Goal: Task Accomplishment & Management: Manage account settings

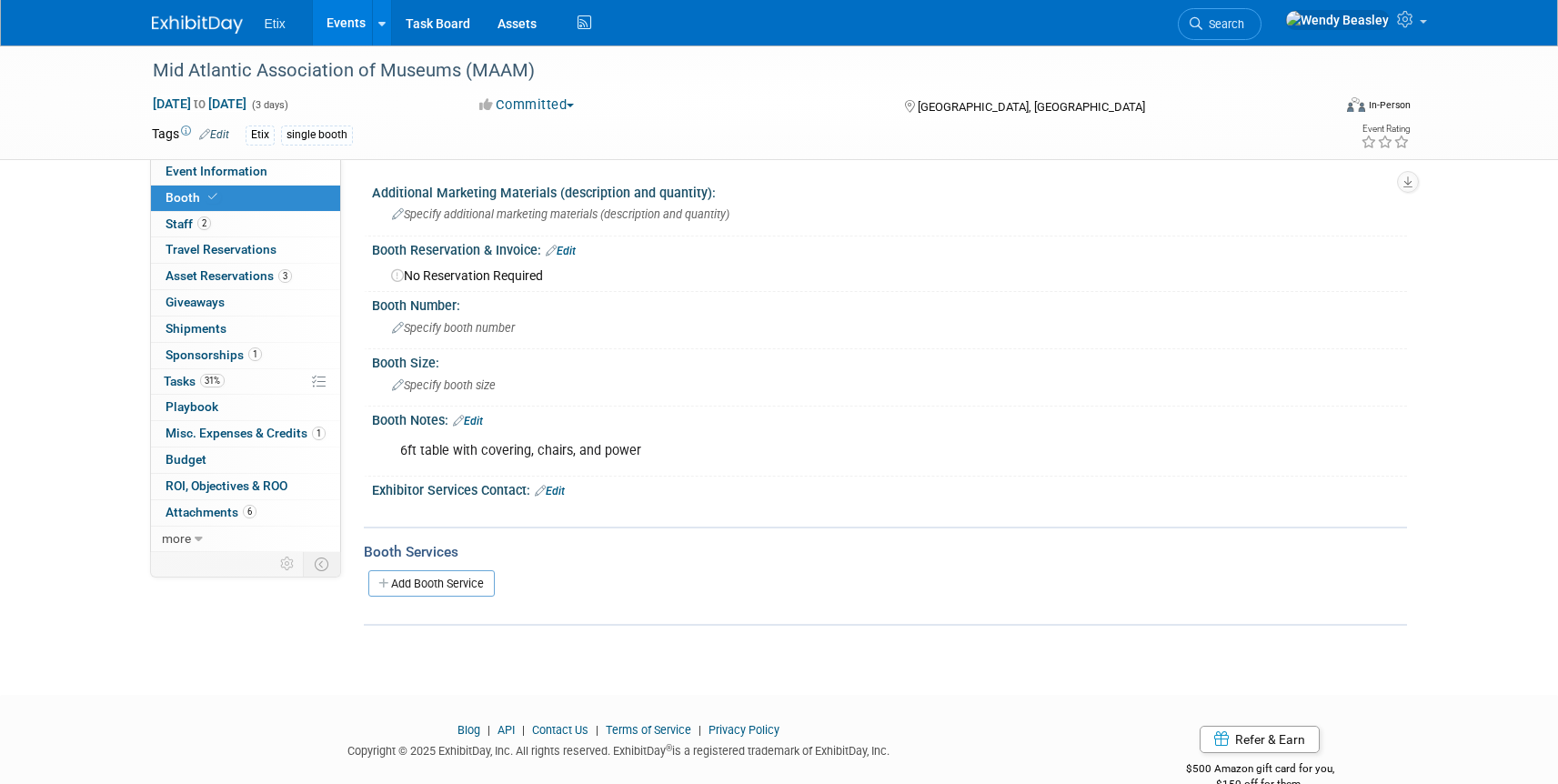
click at [338, 20] on link "Events" at bounding box center [346, 22] width 66 height 46
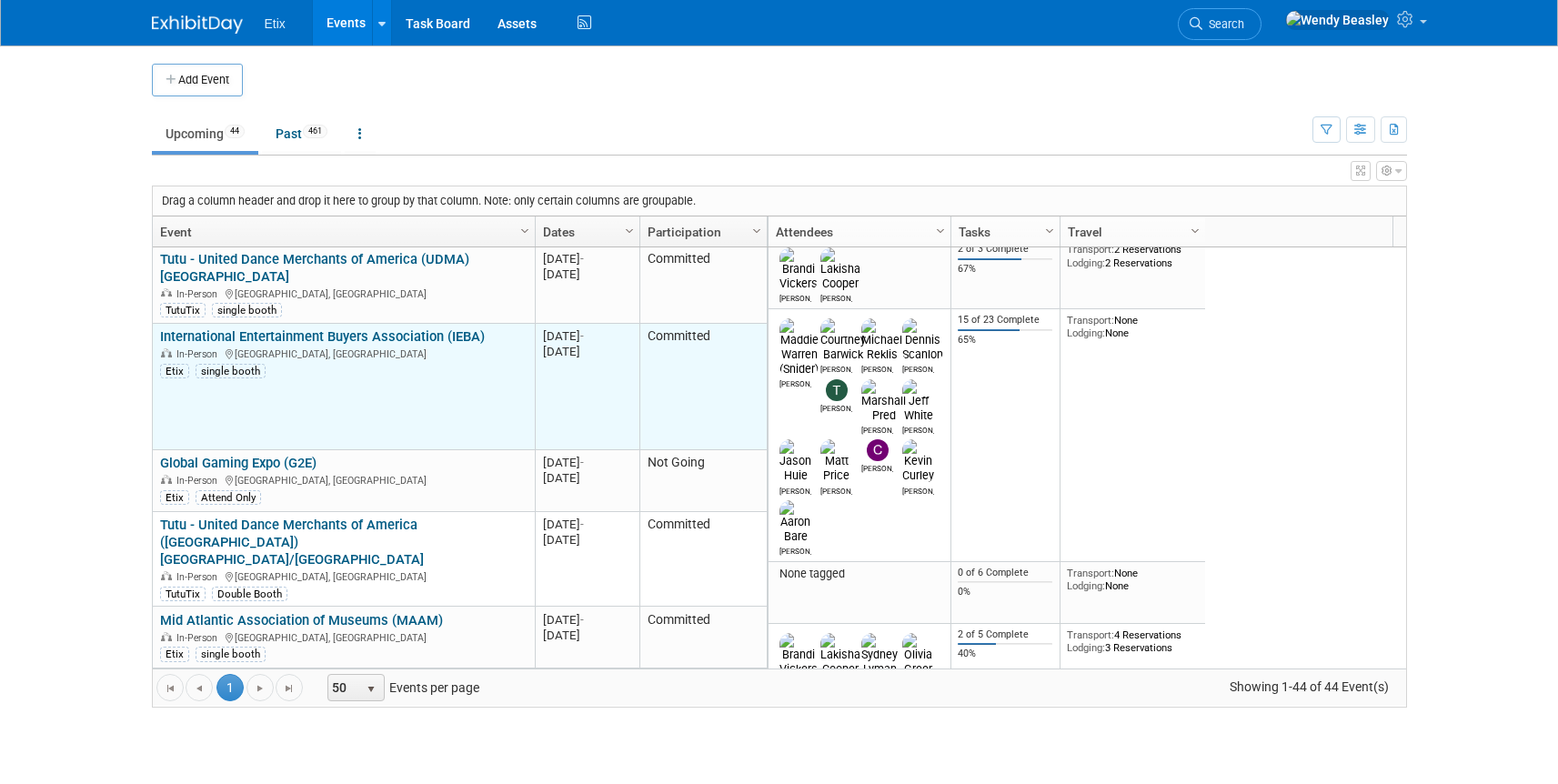
scroll to position [436, 0]
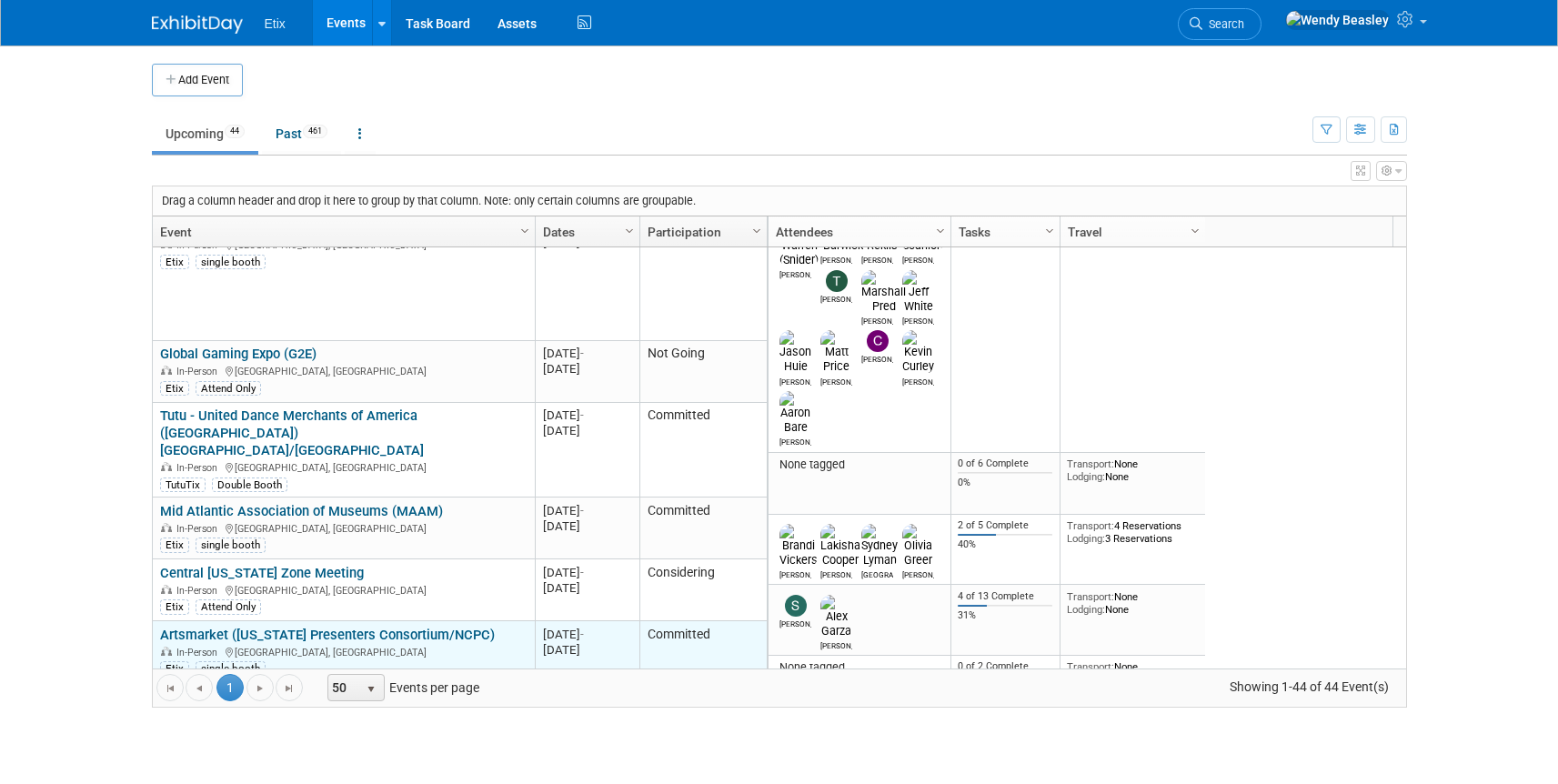
click at [350, 626] on link "Artsmarket ([US_STATE] Presenters Consortium/NCPC)" at bounding box center [327, 635] width 335 height 17
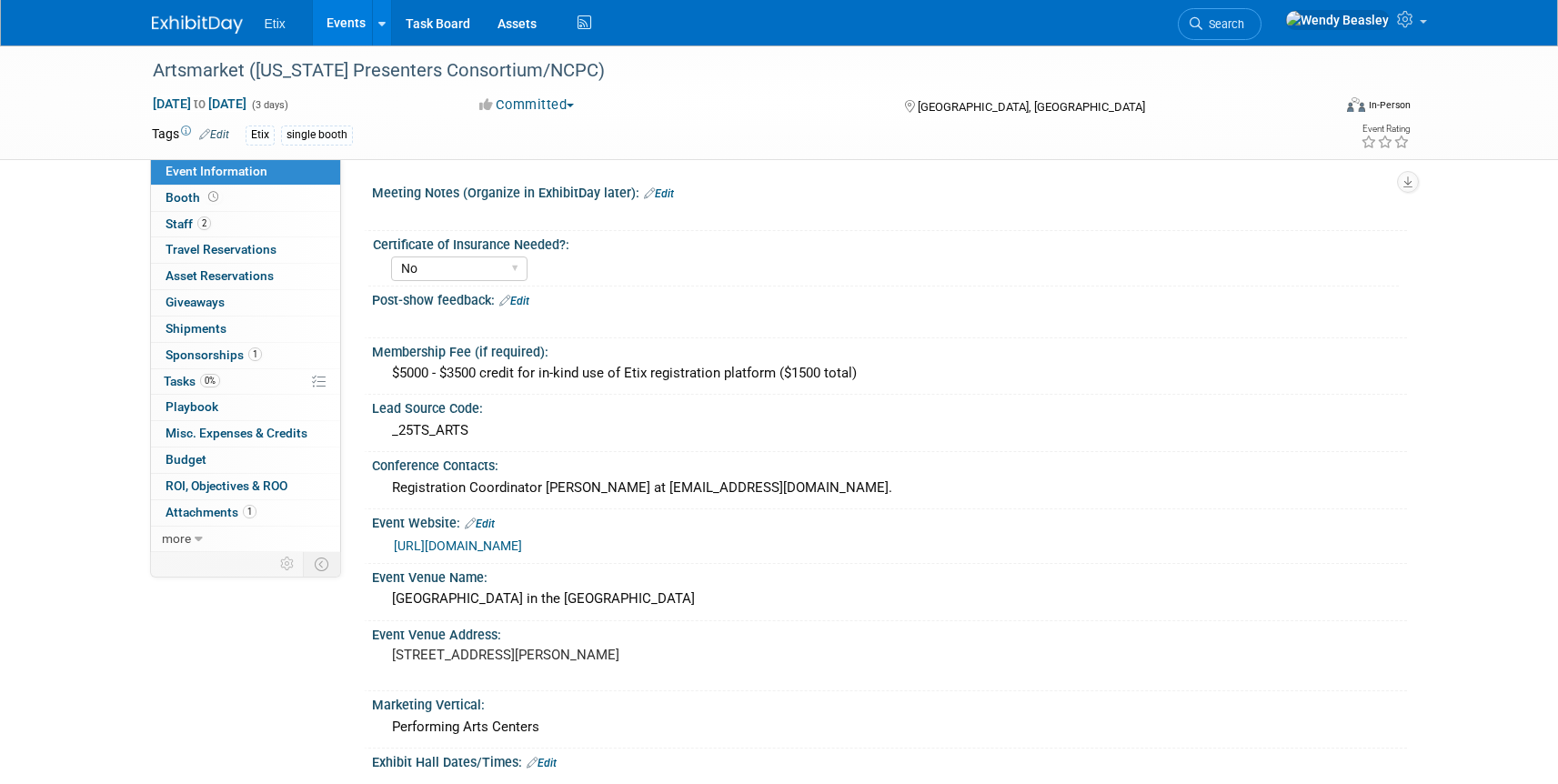
select select "No"
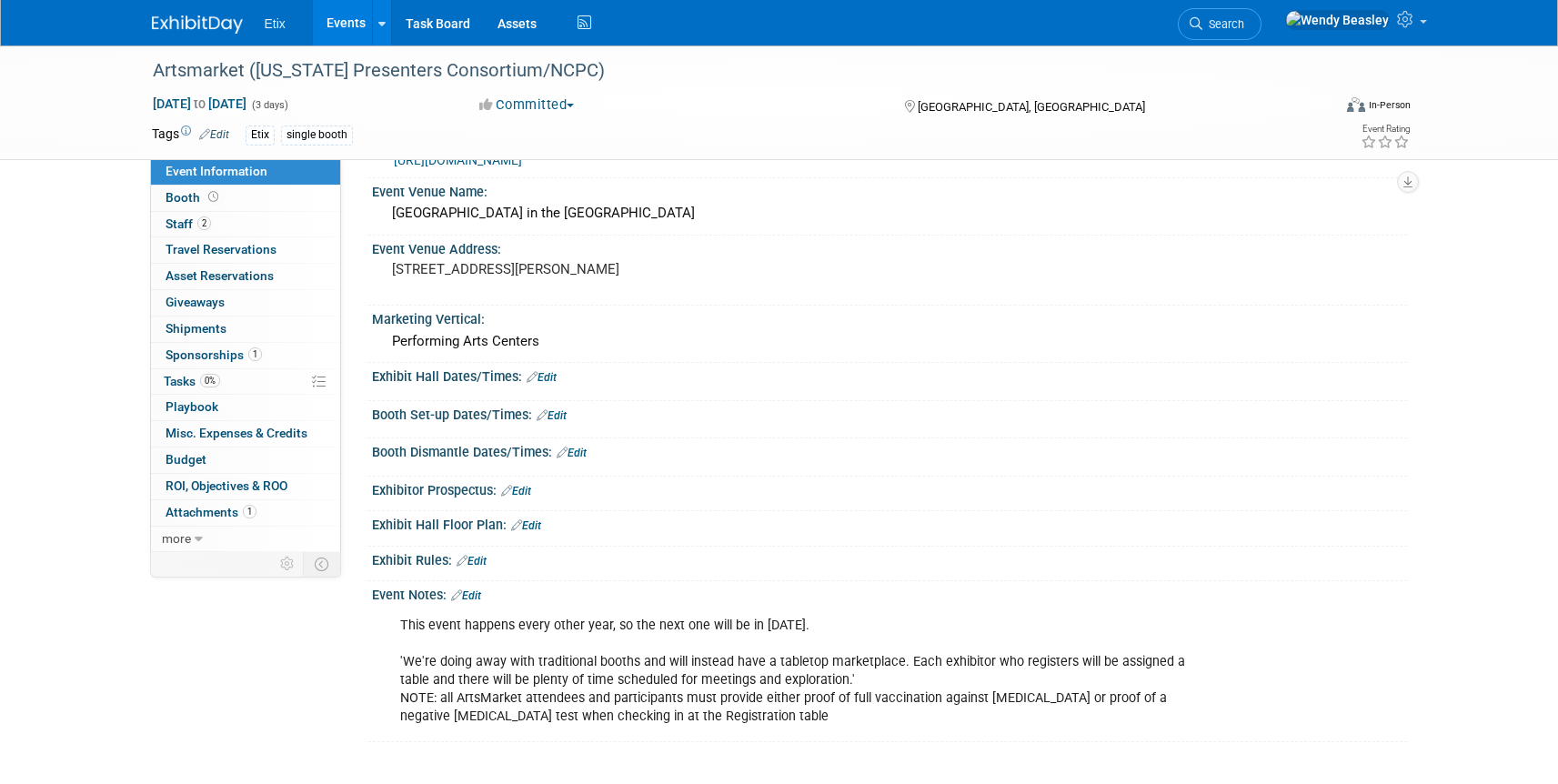
scroll to position [515, 0]
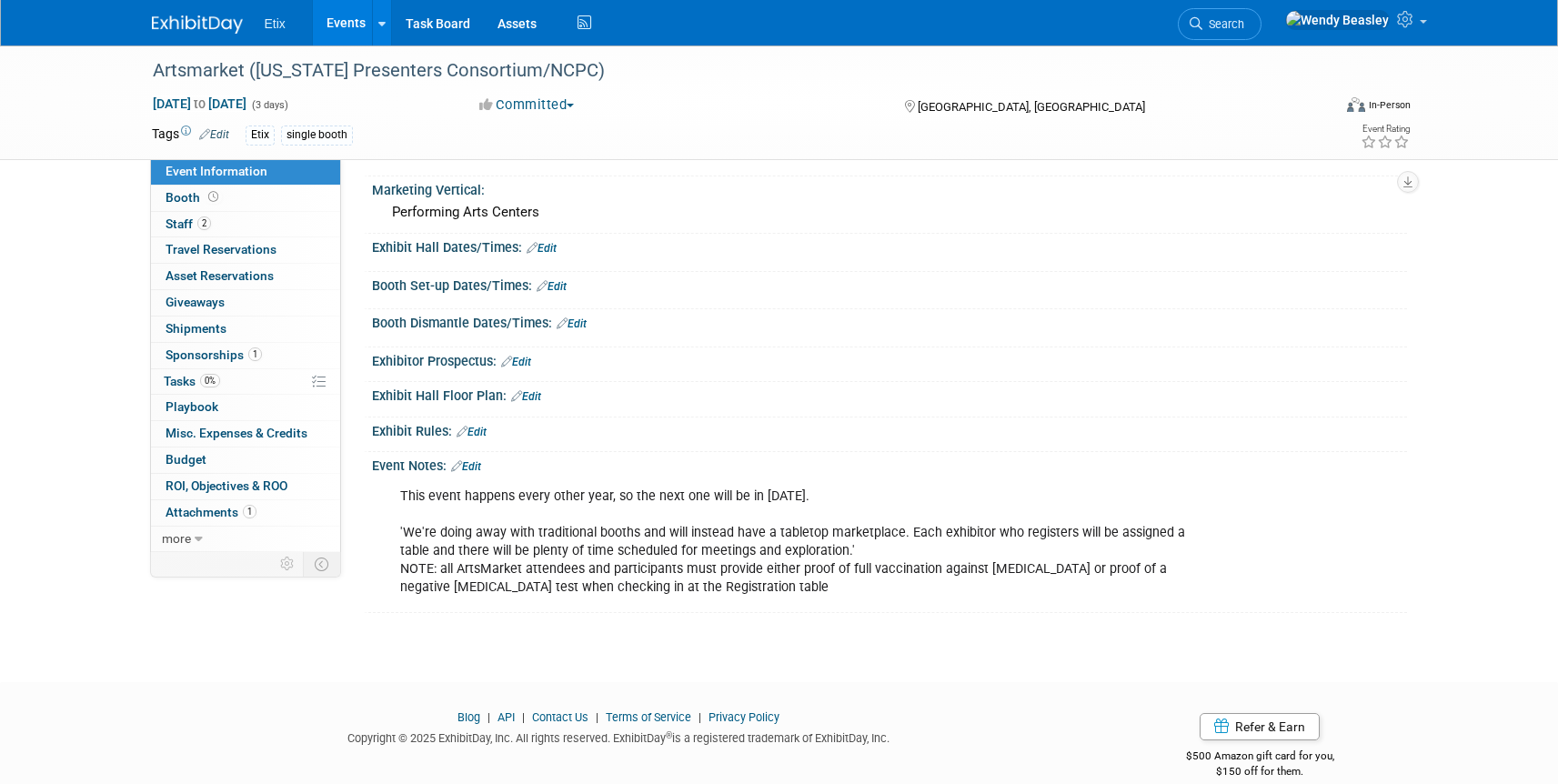
click at [474, 431] on link "Edit" at bounding box center [472, 432] width 30 height 13
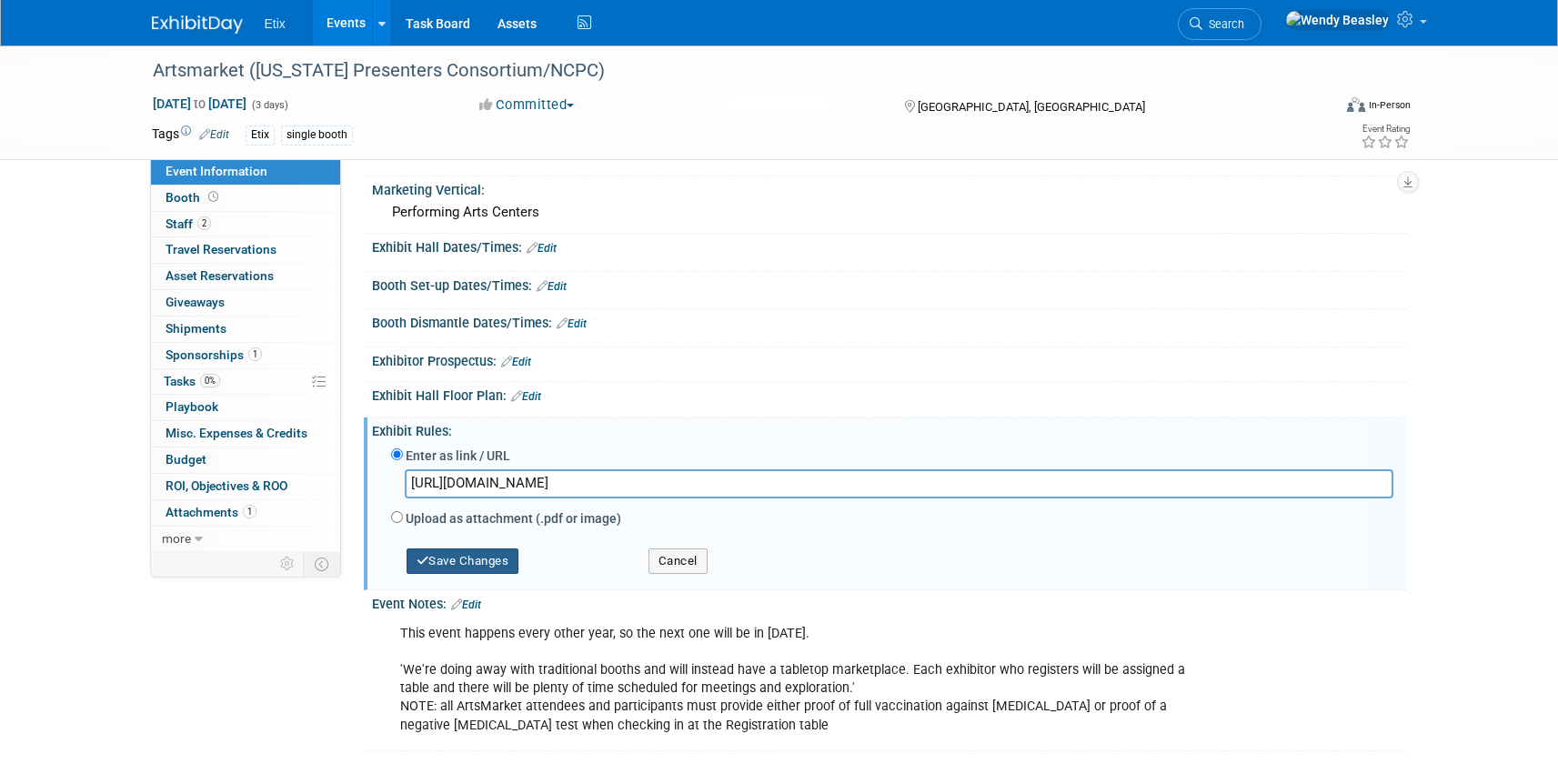
type input "https://ncpresenters.org/AMKT2025-EXIN/"
click at [486, 558] on button "Save Changes" at bounding box center [462, 560] width 113 height 25
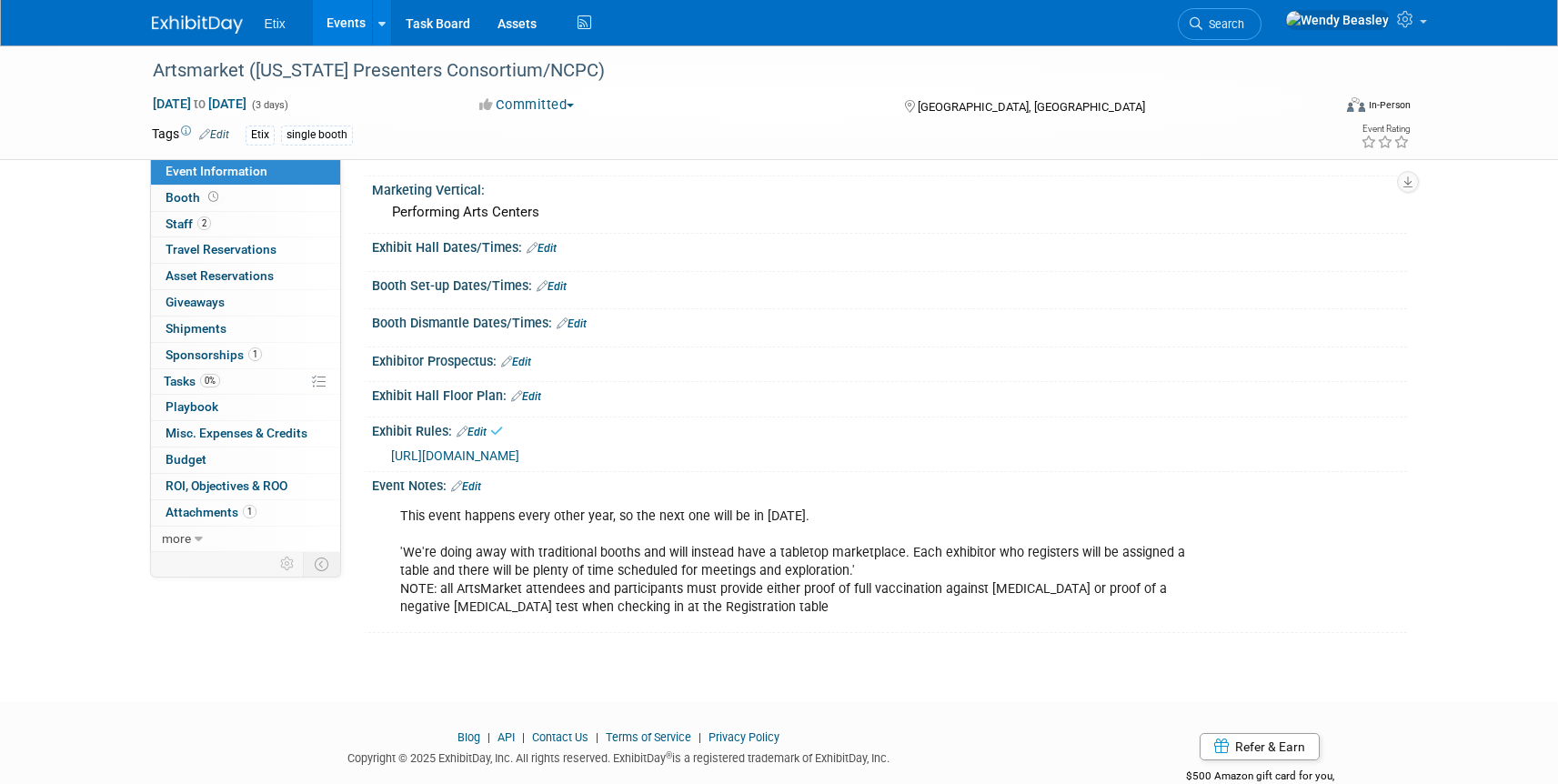
click at [519, 455] on span "https://ncpresenters.org/AMKT2025-EXIN/" at bounding box center [455, 456] width 129 height 15
click at [789, 521] on div "This event happens every other year, so the next one will be in 2023. 'We're do…" at bounding box center [796, 561] width 820 height 128
click at [464, 489] on link "Edit" at bounding box center [466, 487] width 30 height 13
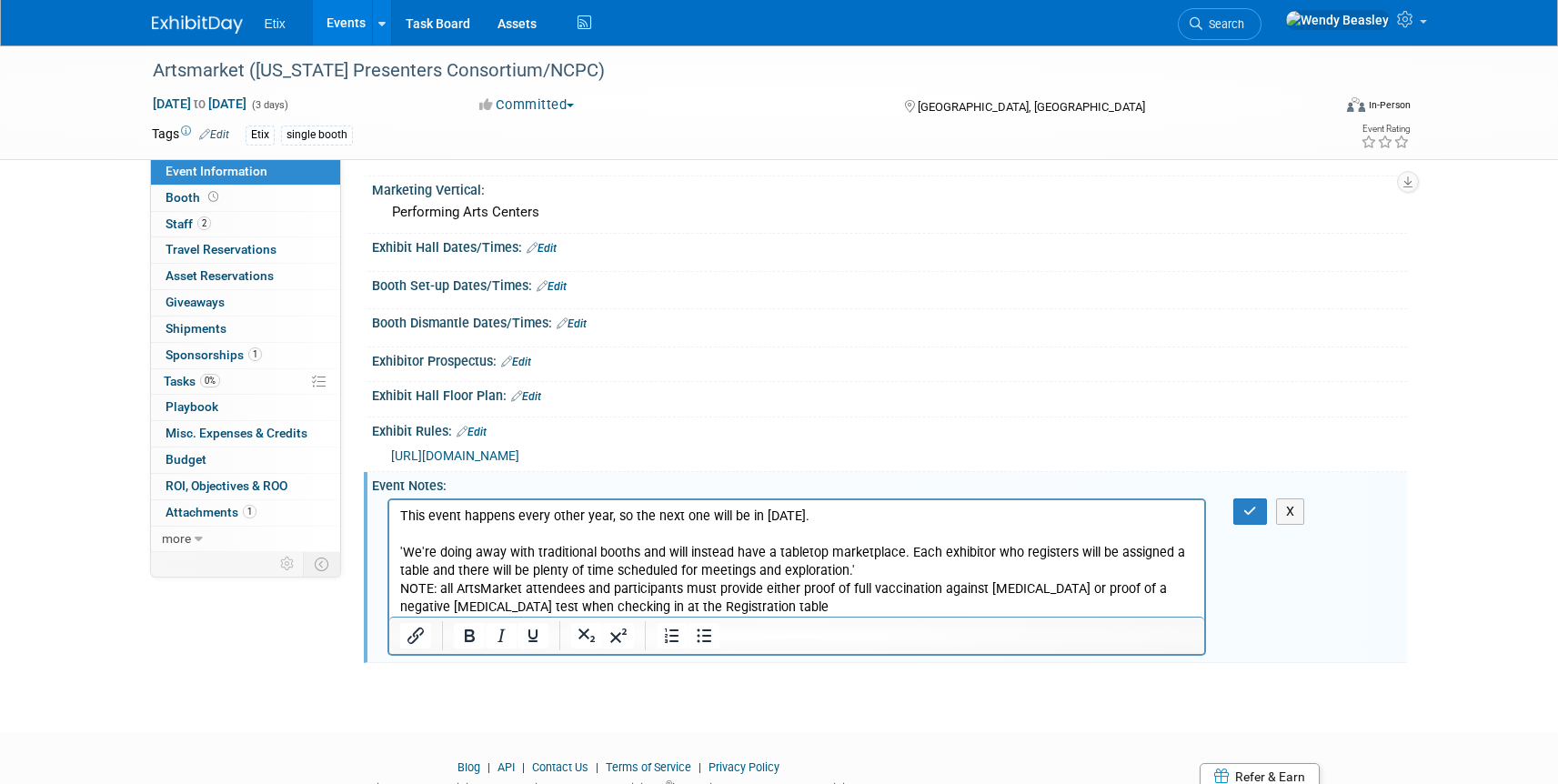
scroll to position [0, 0]
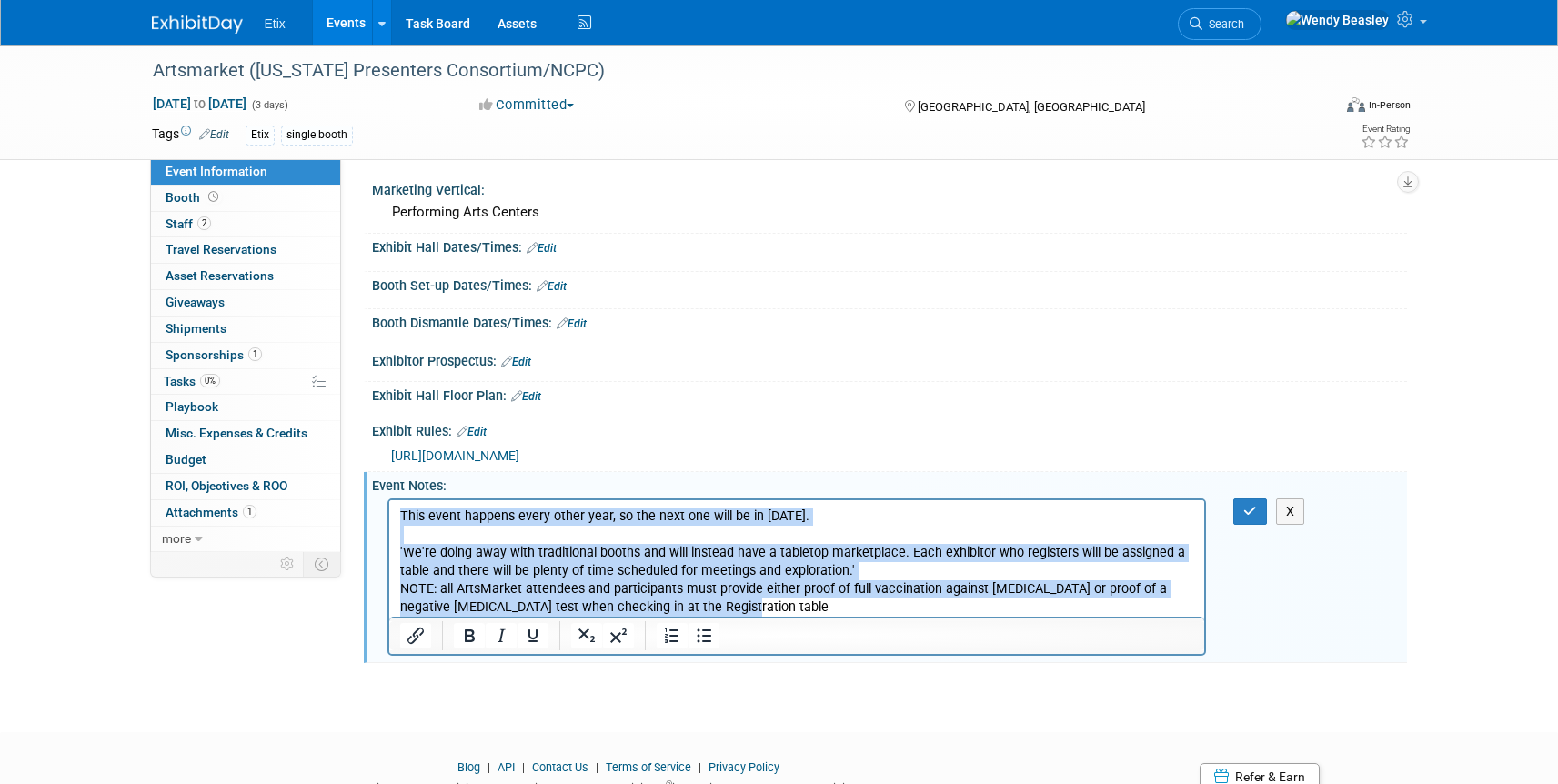
drag, startPoint x: 755, startPoint y: 603, endPoint x: 362, endPoint y: 509, distance: 404.1
click at [388, 509] on html "This event happens every other year, so the next one will be in 2023. 'We're do…" at bounding box center [795, 557] width 816 height 117
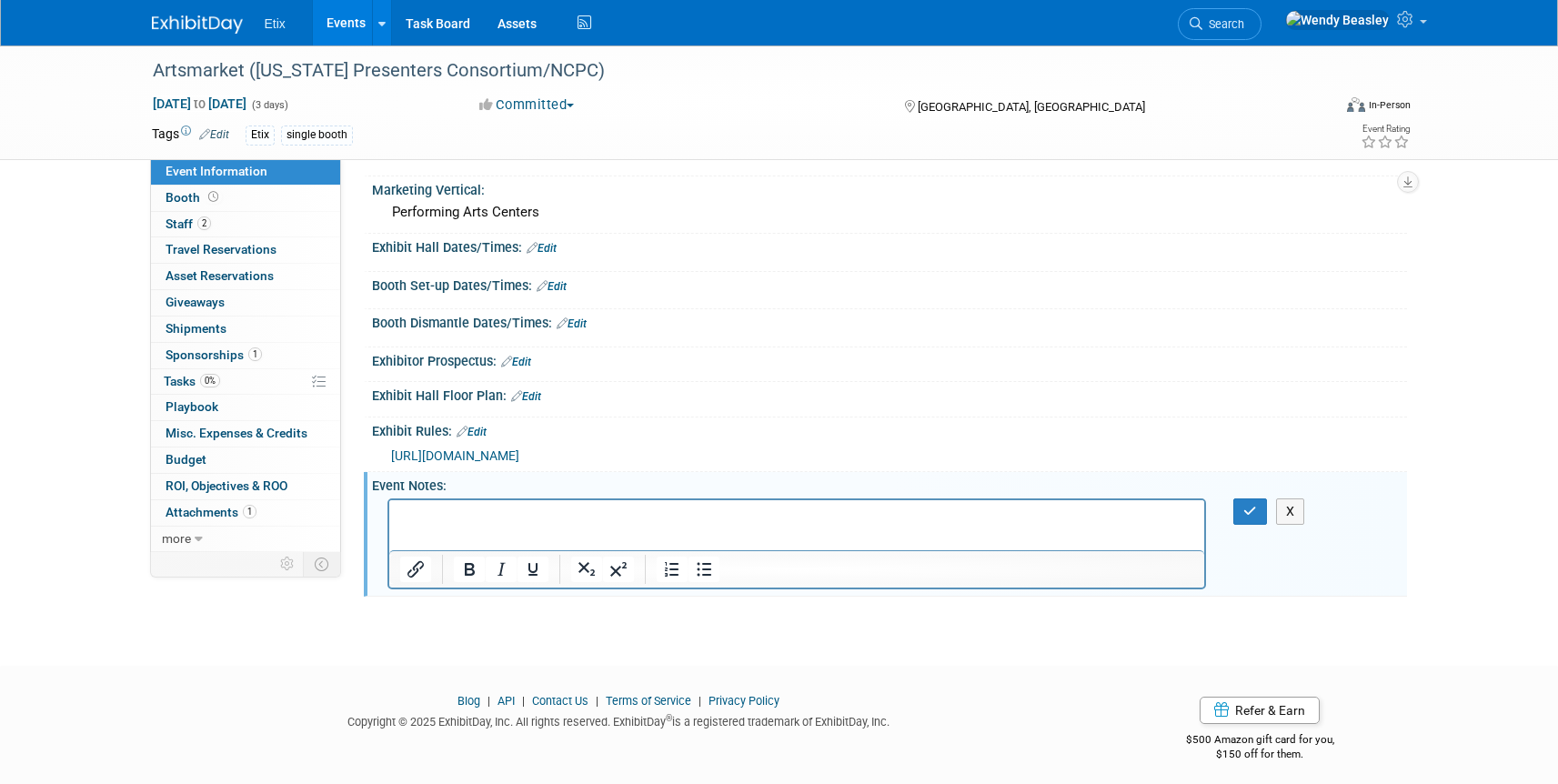
click at [1254, 507] on icon "button" at bounding box center [1249, 511] width 14 height 13
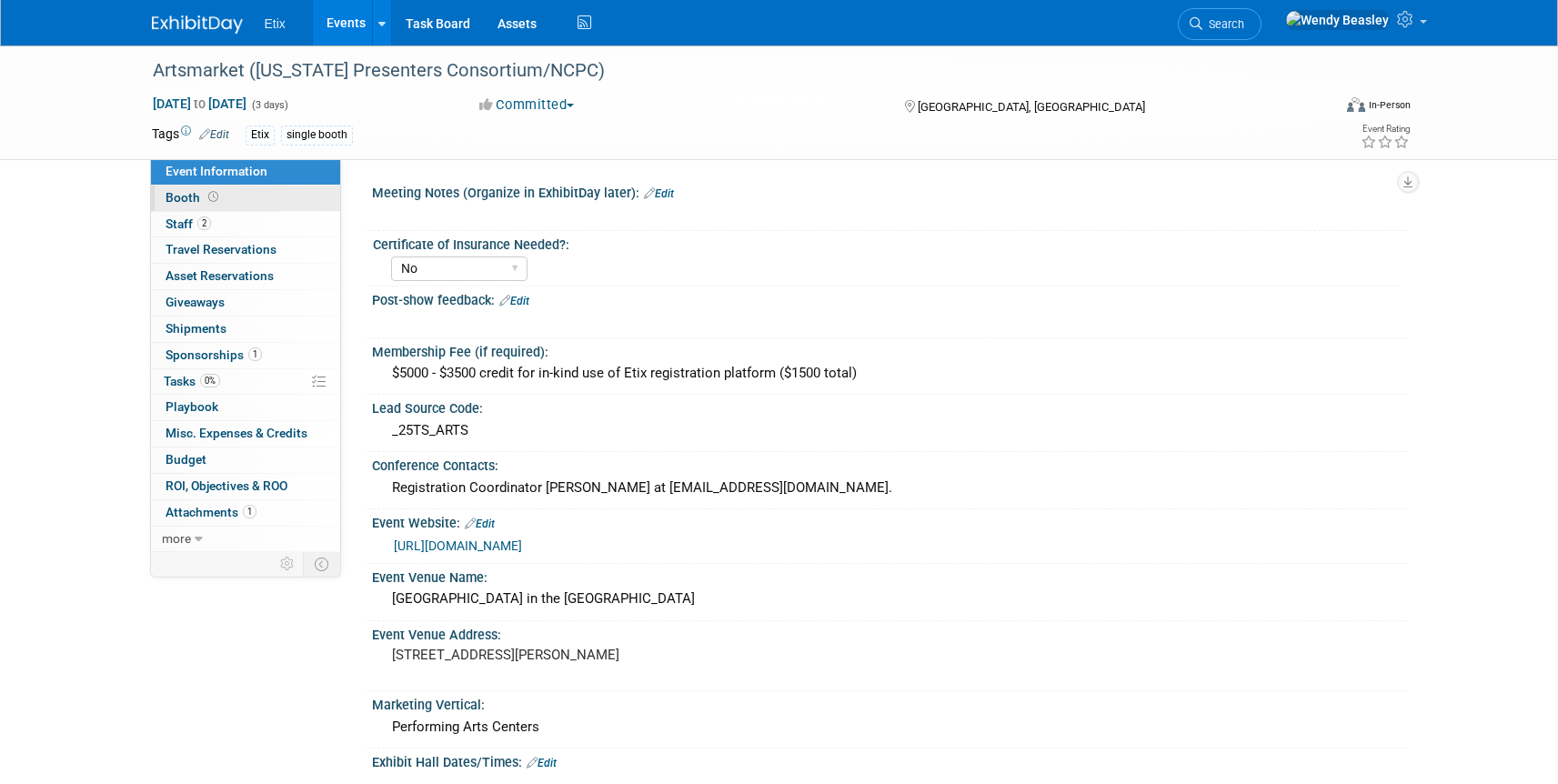
click at [186, 193] on span "Booth" at bounding box center [194, 198] width 56 height 15
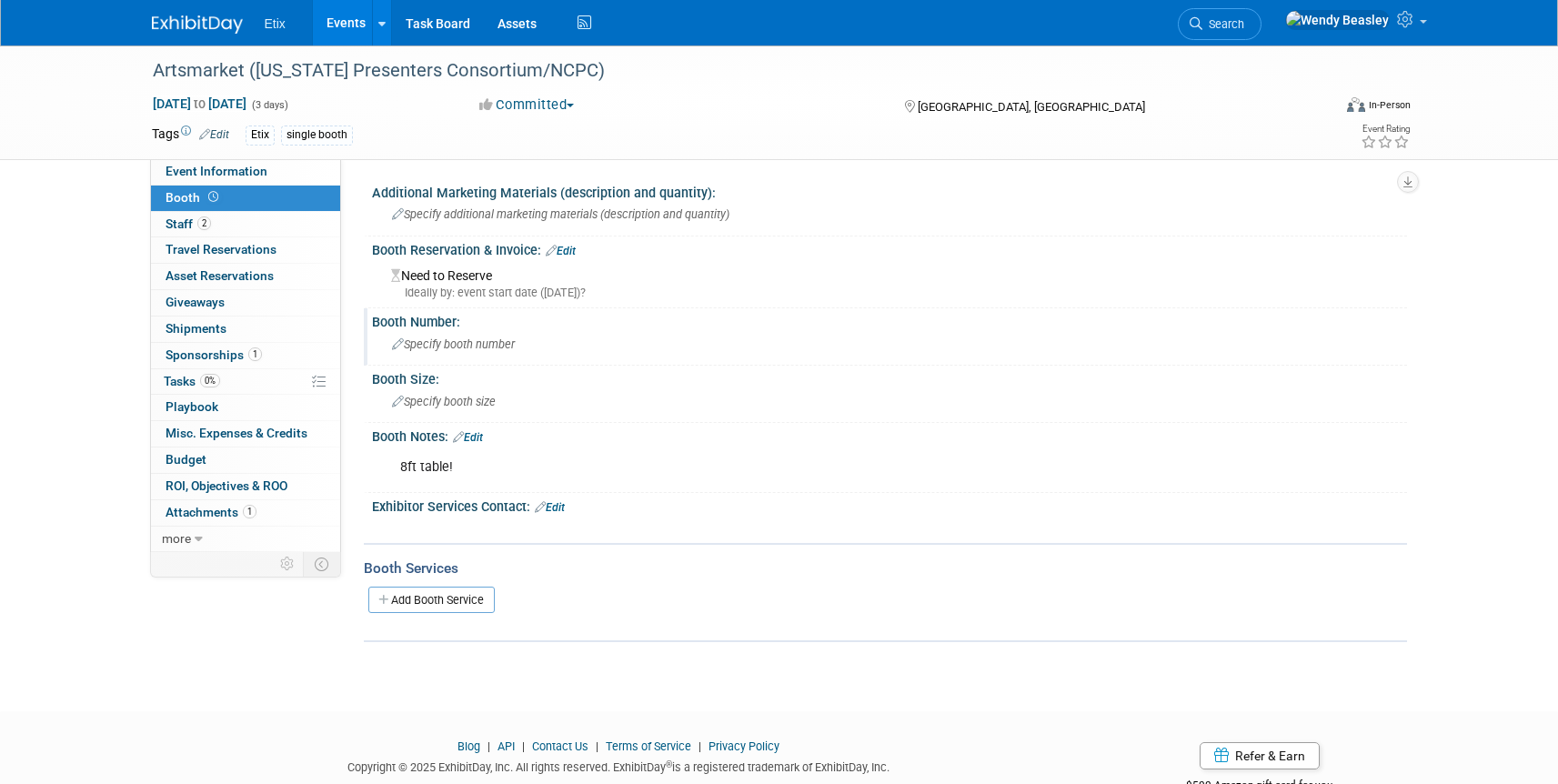
click at [450, 337] on span "Specify booth number" at bounding box center [453, 344] width 123 height 14
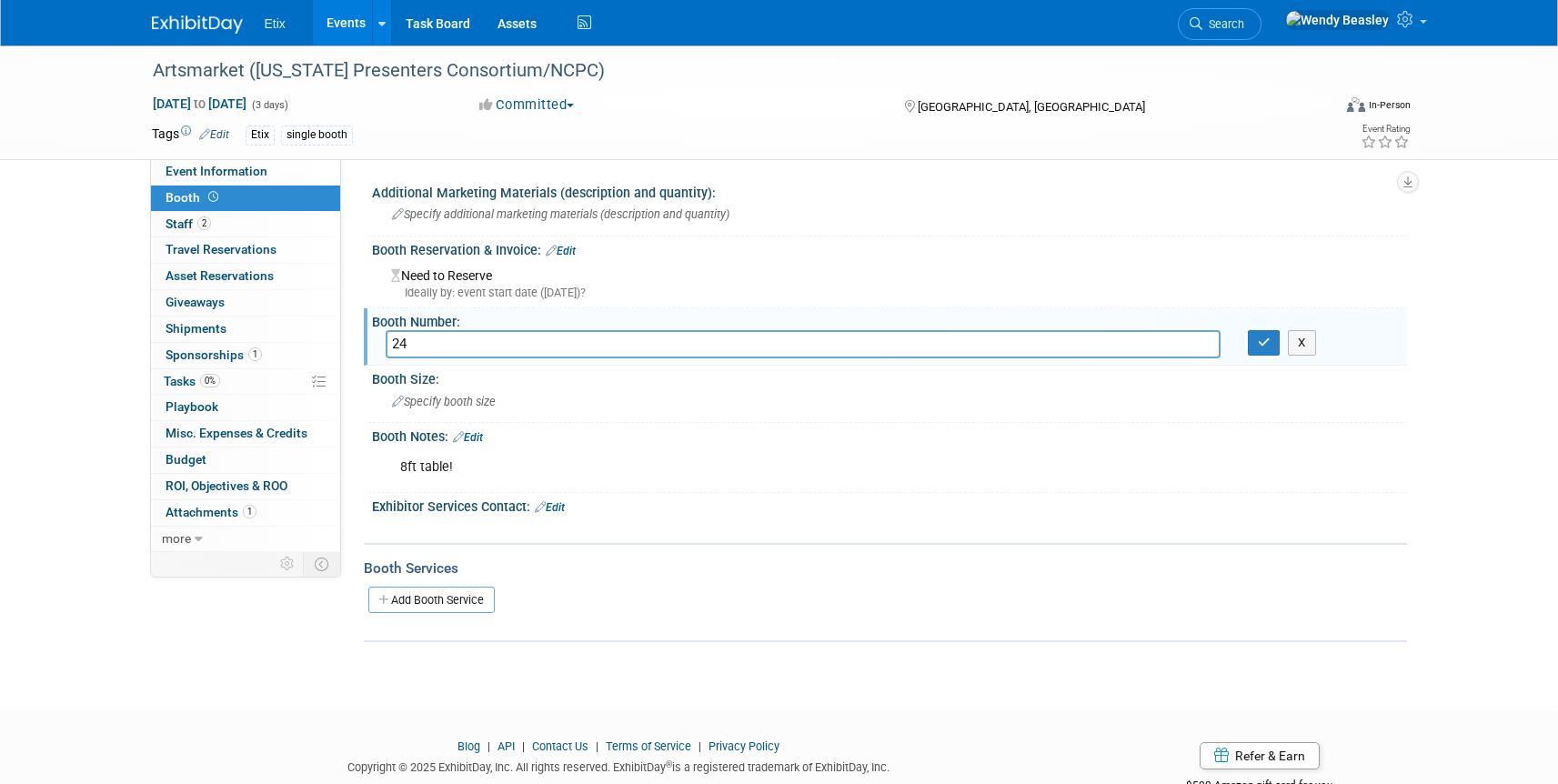
type input "2"
type input "134"
click at [1270, 346] on icon "button" at bounding box center [1264, 342] width 13 height 12
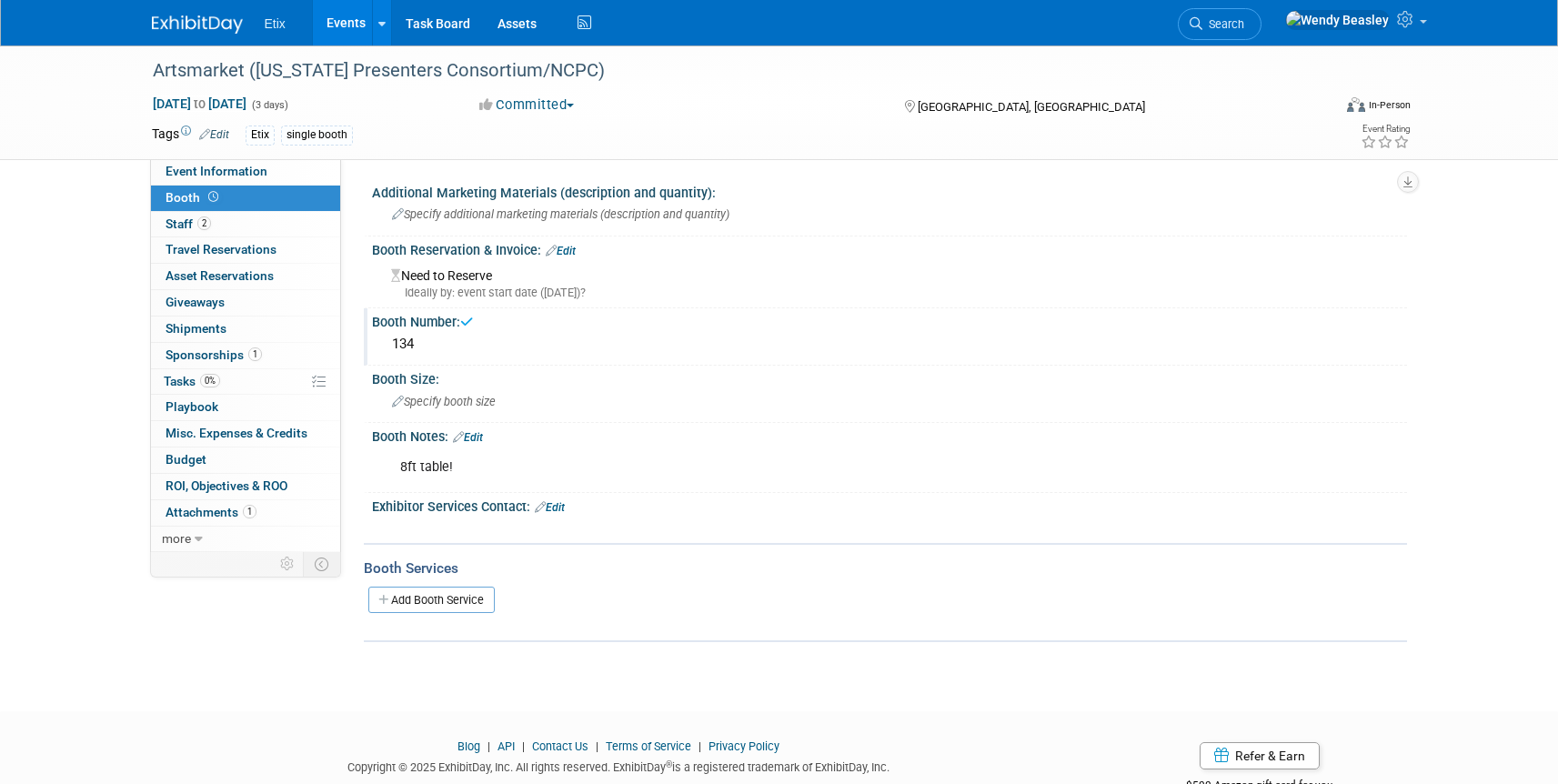
click at [550, 252] on icon at bounding box center [551, 250] width 11 height 12
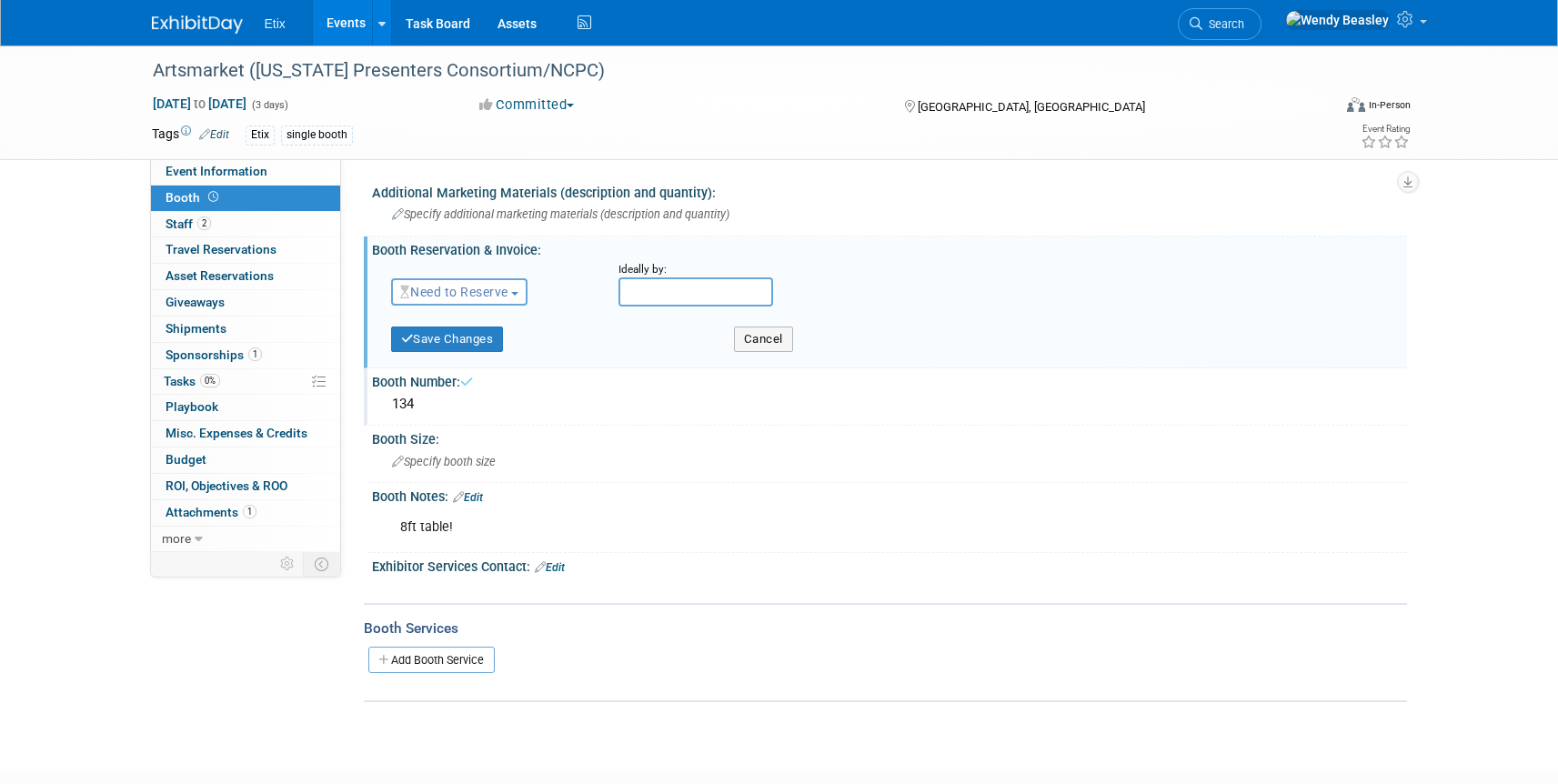
click at [508, 287] on span "Need to Reserve" at bounding box center [454, 292] width 108 height 15
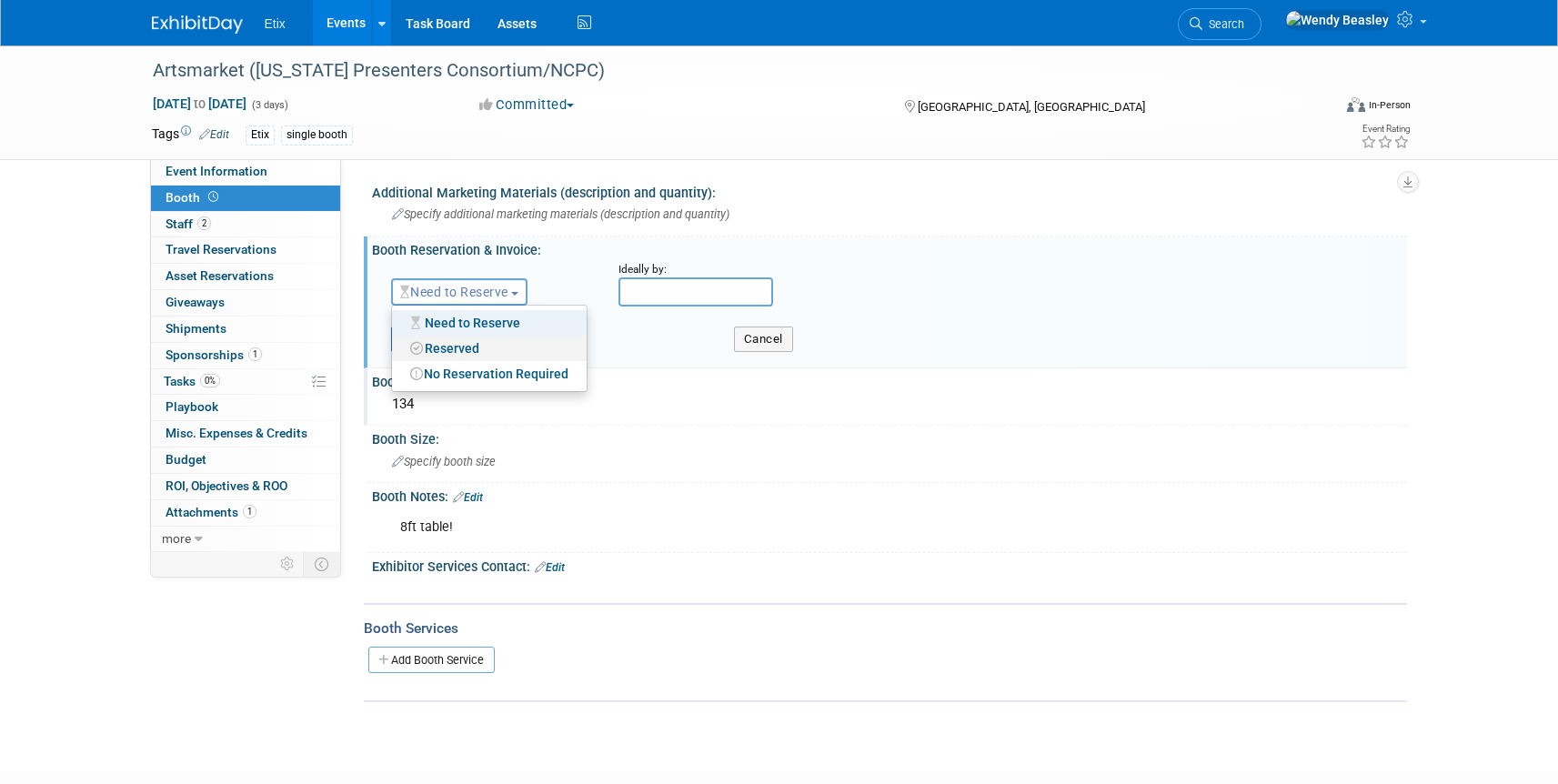
click at [498, 345] on link "Reserved" at bounding box center [489, 348] width 195 height 25
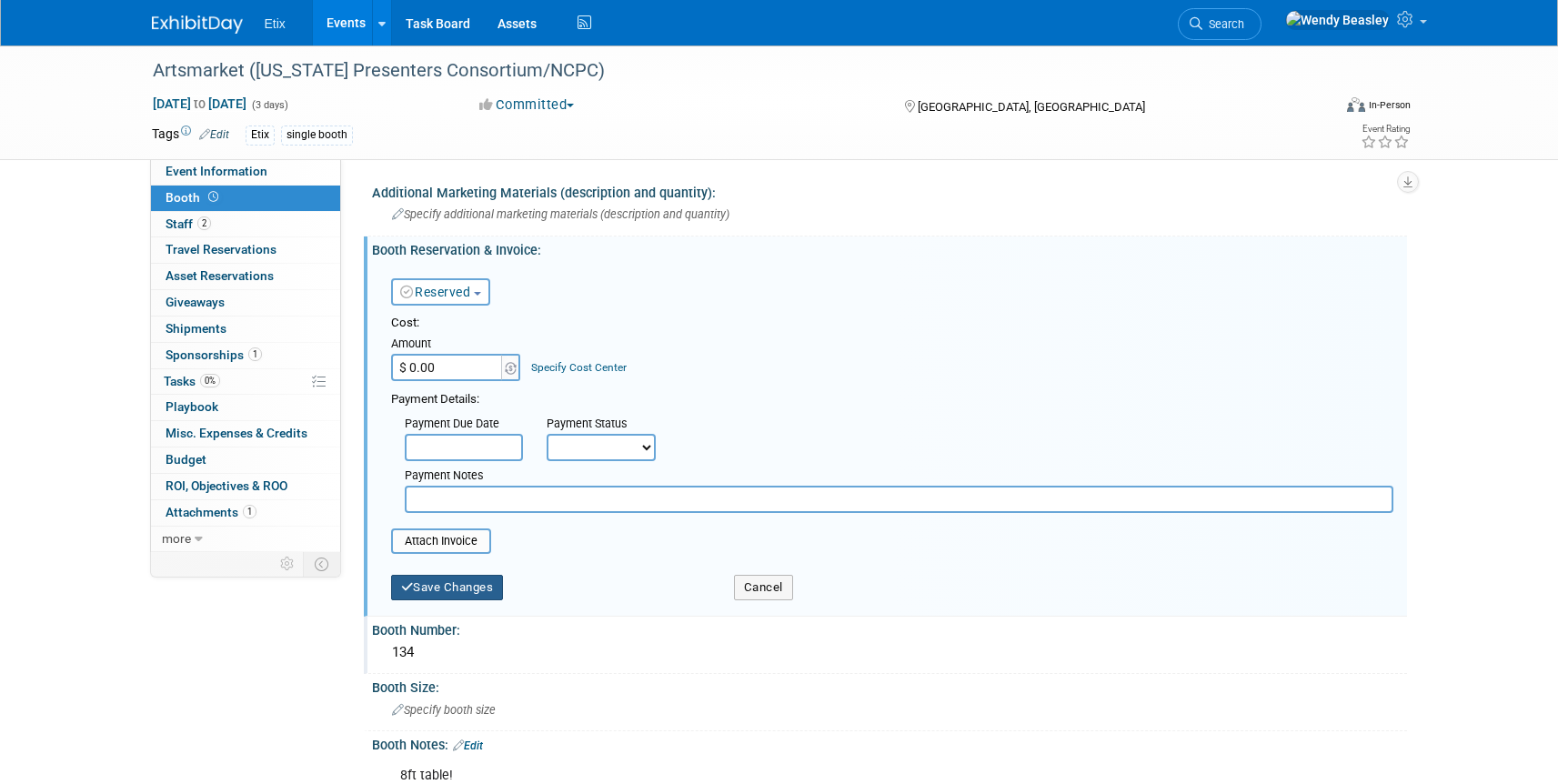
click at [451, 587] on button "Save Changes" at bounding box center [447, 586] width 113 height 25
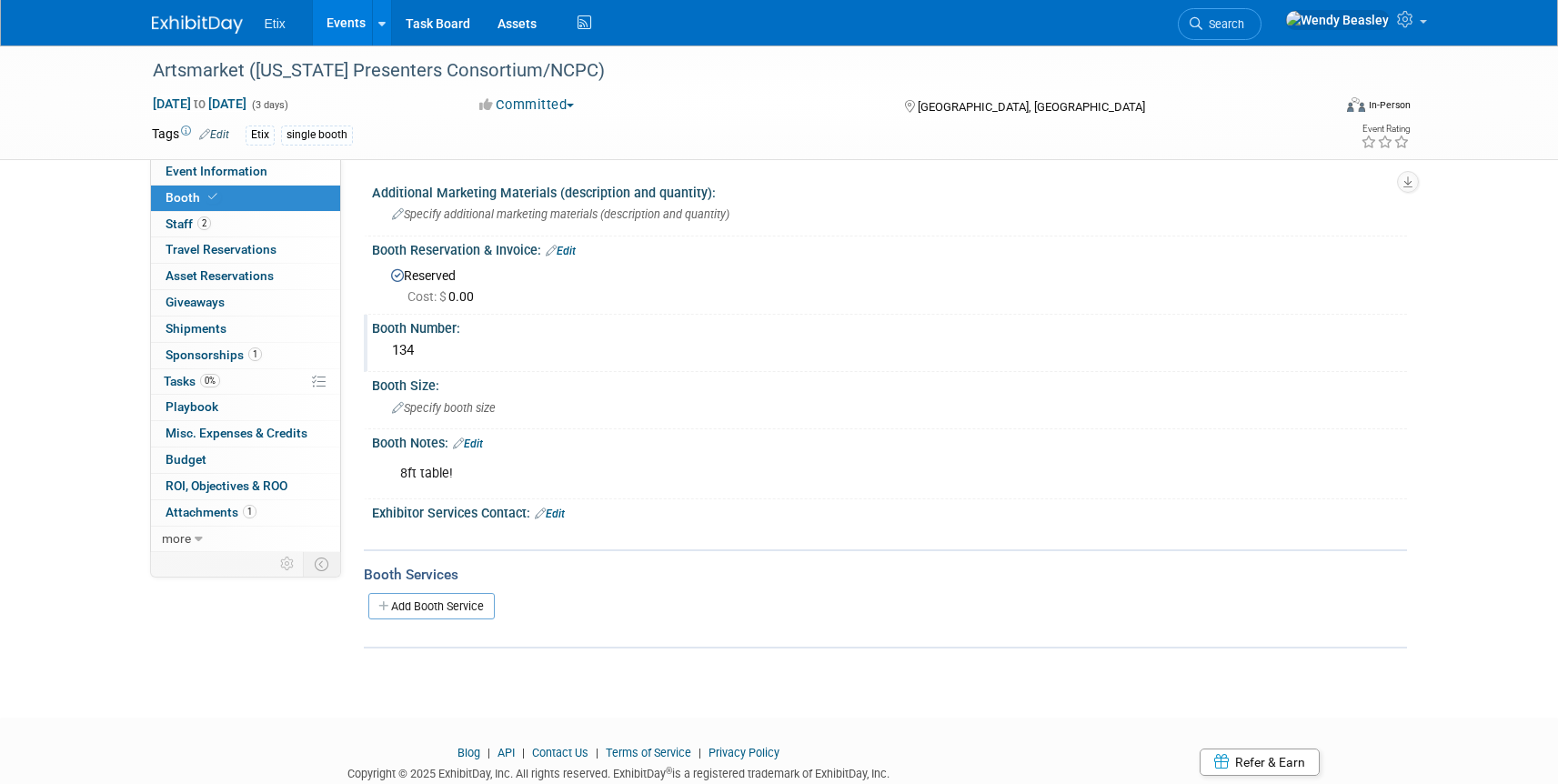
click at [480, 447] on link "Edit" at bounding box center [468, 444] width 30 height 13
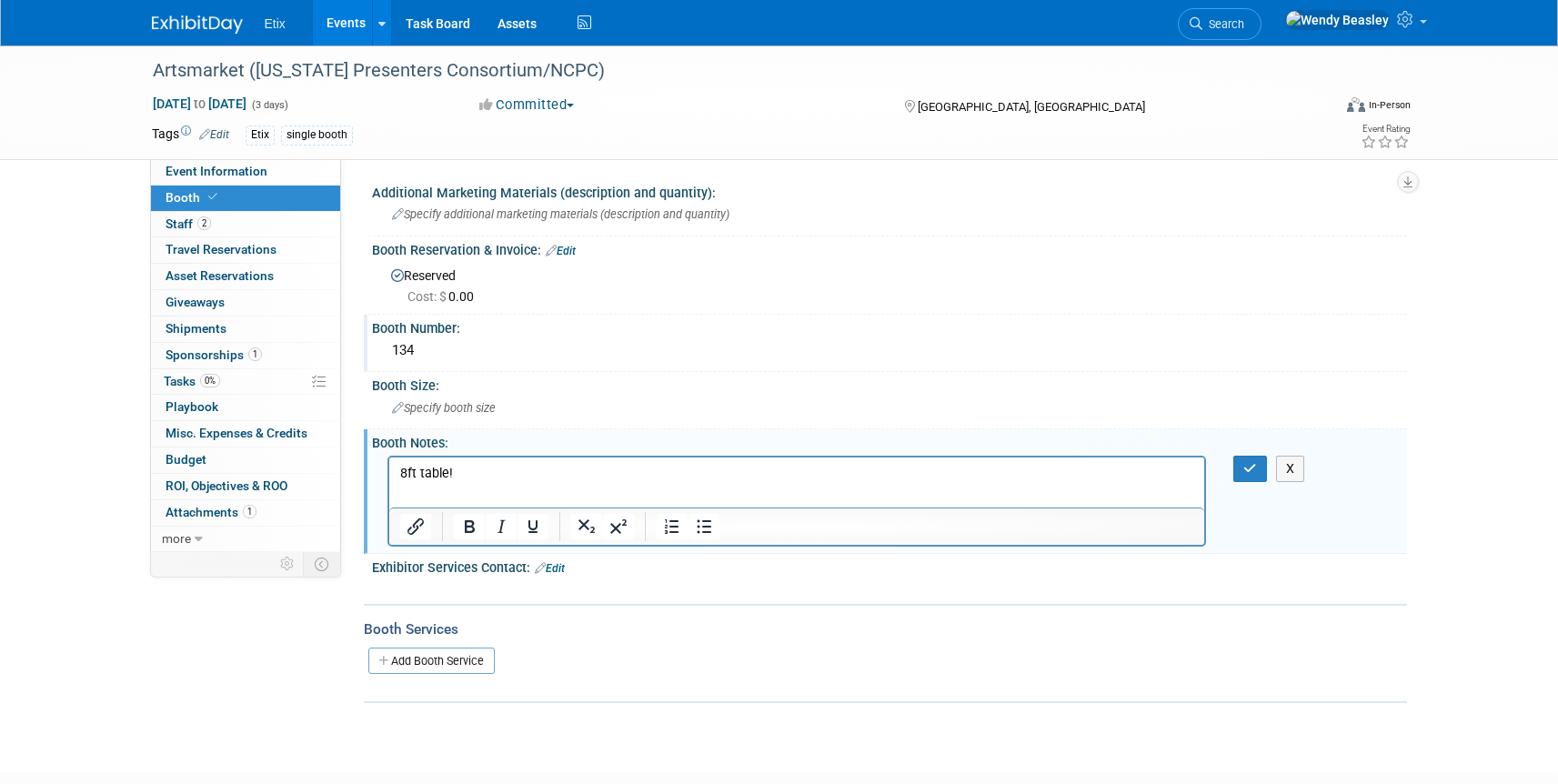
click at [492, 482] on html "8ft table!" at bounding box center [795, 469] width 816 height 25
click at [1252, 473] on icon "button" at bounding box center [1249, 468] width 14 height 13
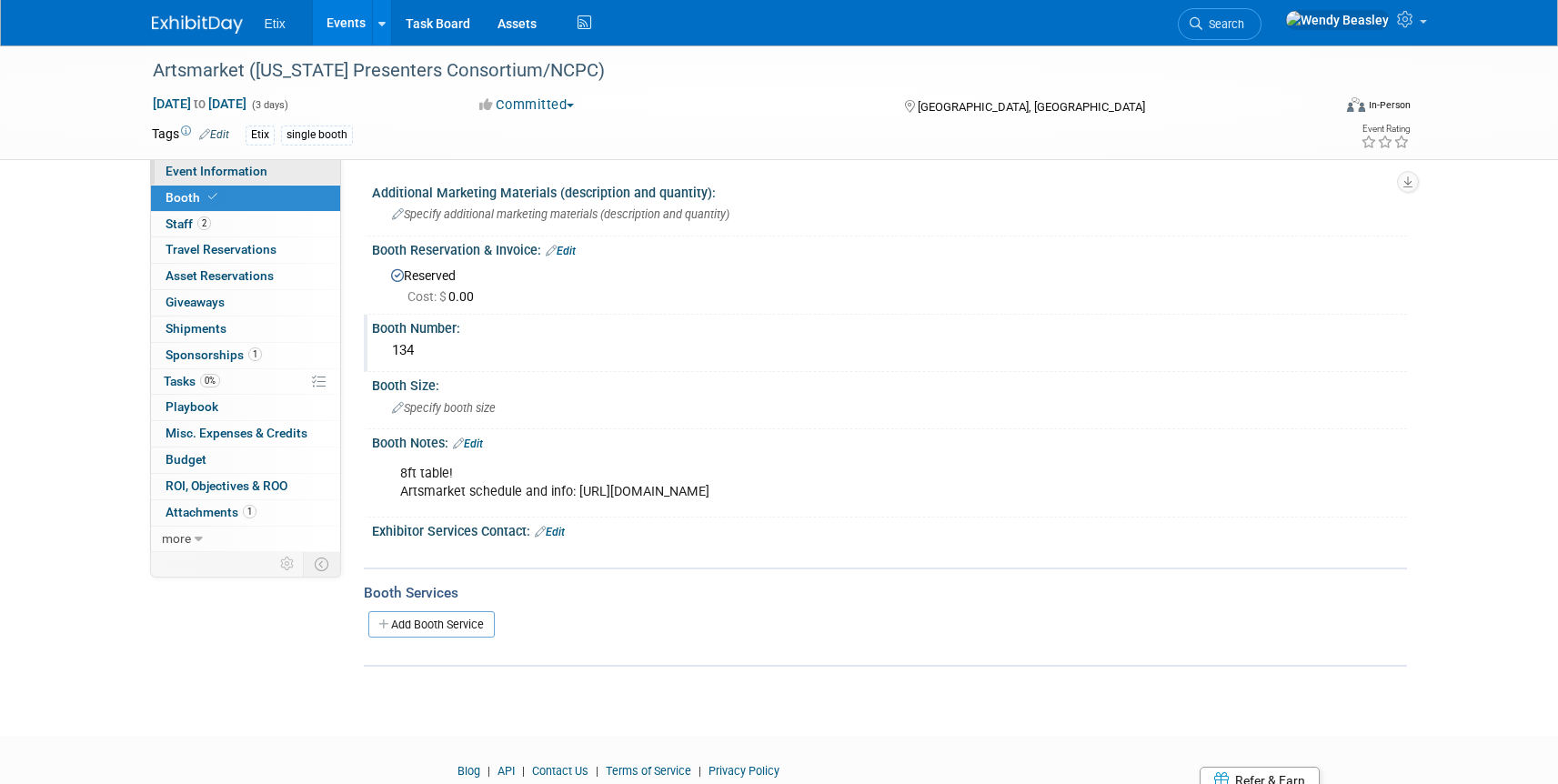
click at [231, 165] on span "Event Information" at bounding box center [216, 172] width 102 height 15
select select "No"
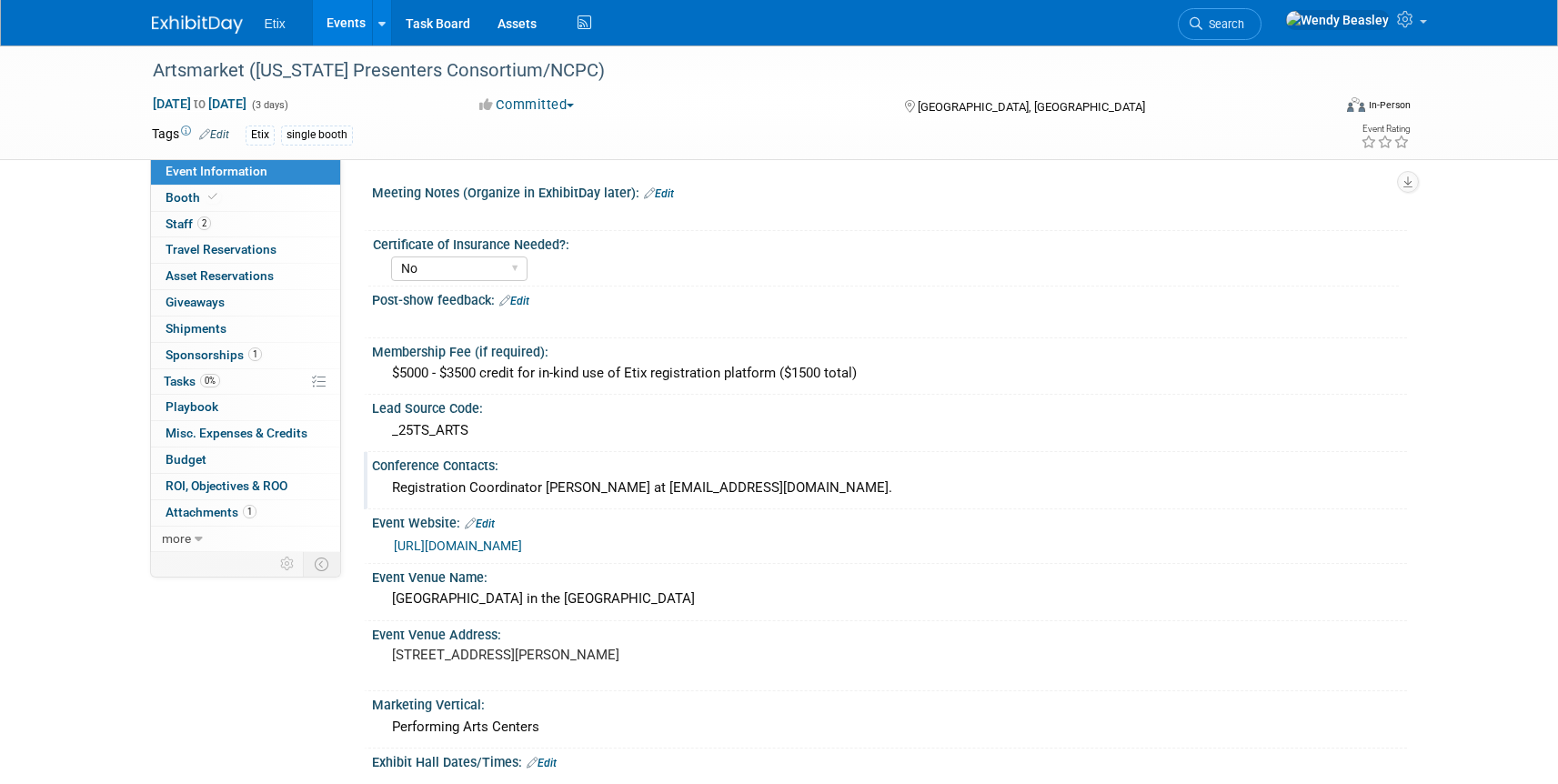
click at [763, 488] on div "Registration Coordinator Cathy Gouge at artsmarketreg@gmail.com." at bounding box center [889, 488] width 1008 height 28
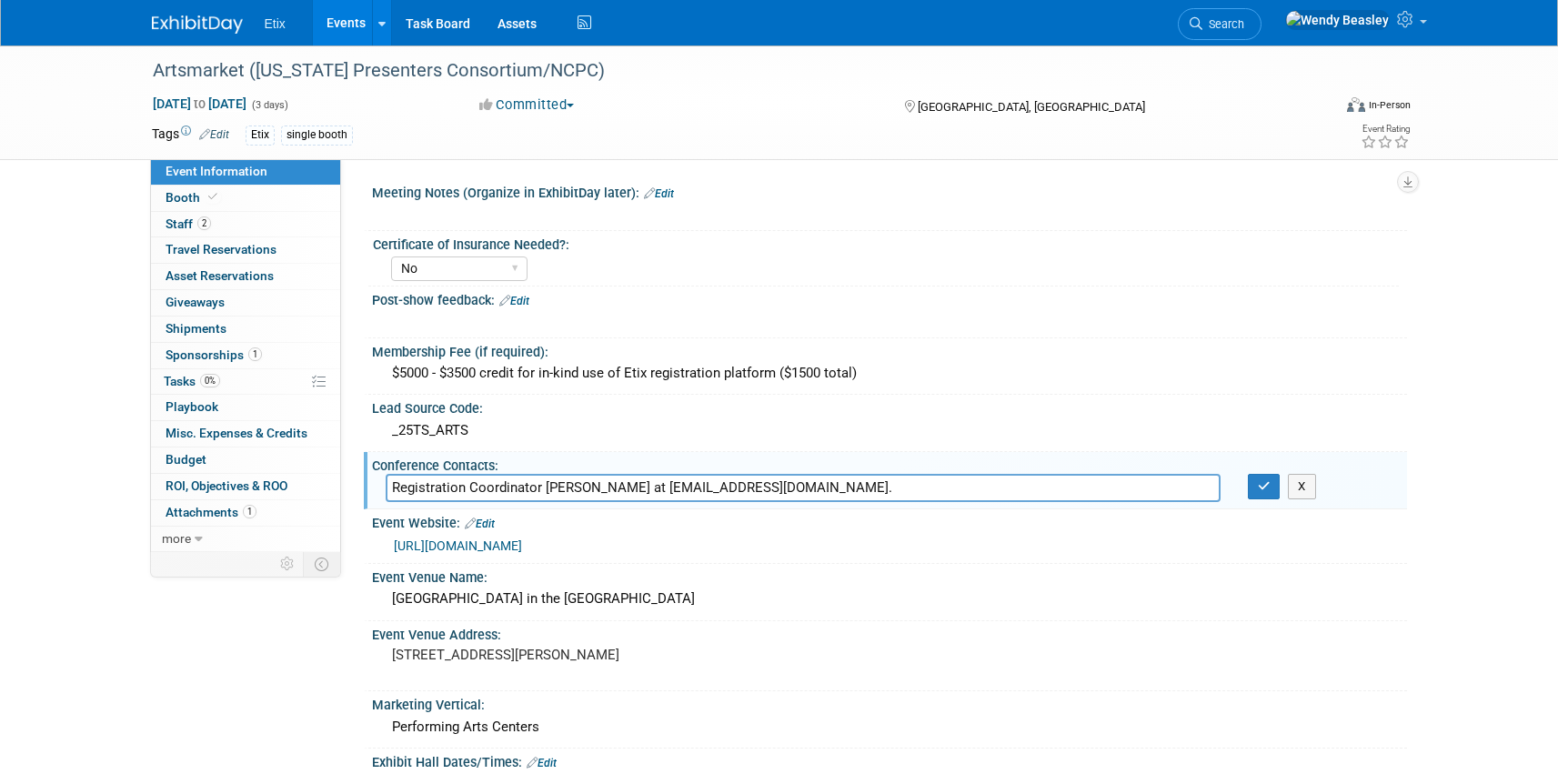
click at [393, 488] on input "Registration Coordinator Cathy Gouge at artsmarketreg@gmail.com." at bounding box center [803, 488] width 834 height 28
click at [946, 487] on input "Exhibition Coordinator - Bunny Nash, expoinfo@ncpresenters.org | Registration C…" at bounding box center [803, 488] width 834 height 28
drag, startPoint x: 1025, startPoint y: 490, endPoint x: 1041, endPoint y: 492, distance: 16.1
click at [1041, 492] on input "Exhibition Coordinator - Bunny Nash, expoinfo@ncpresenters.org | Registration C…" at bounding box center [803, 488] width 834 height 28
type input "Exhibition Coordinator - Bunny Nash, expoinfo@ncpresenters.org | Registration C…"
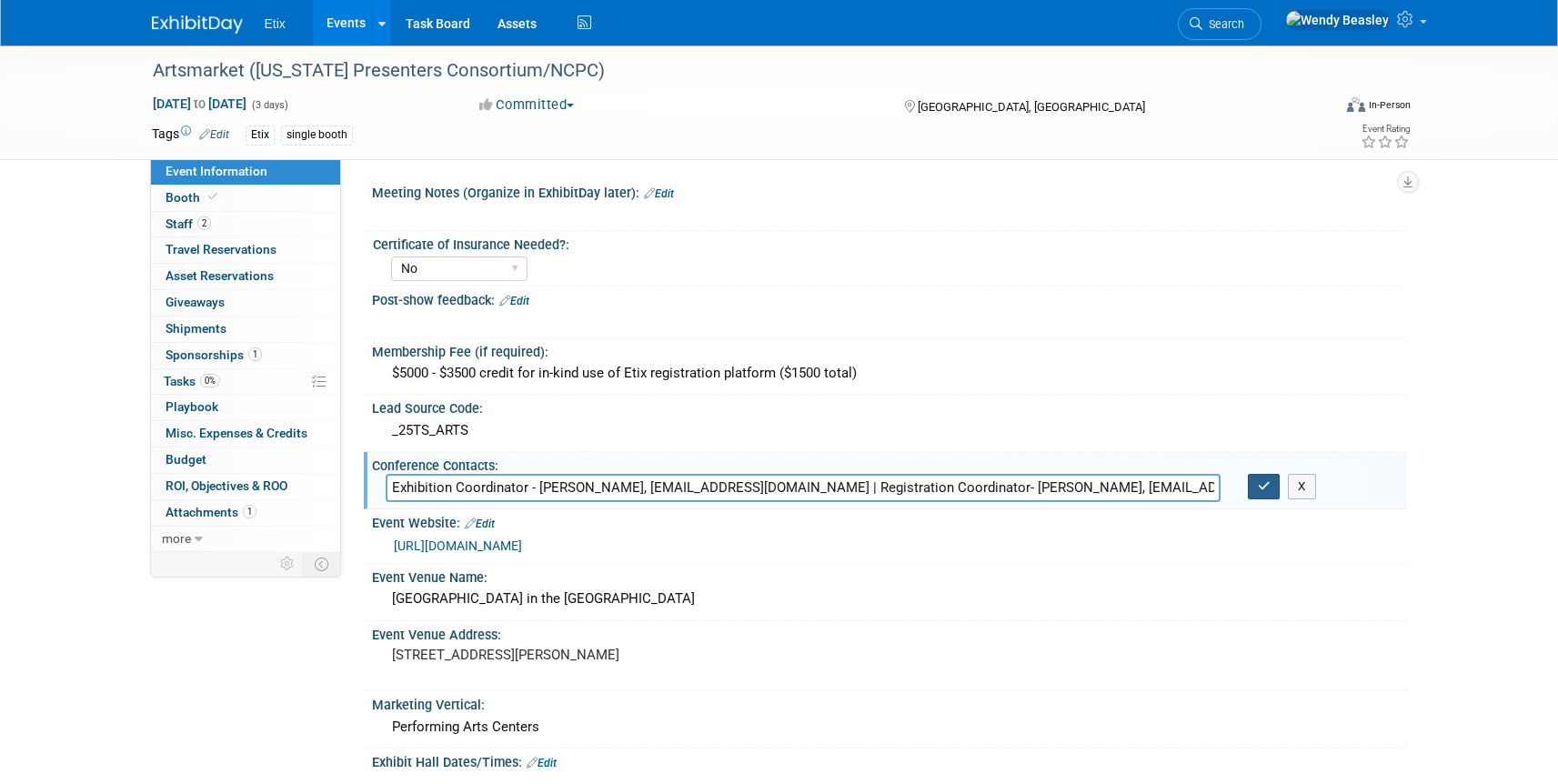
click at [1261, 488] on icon "button" at bounding box center [1264, 486] width 13 height 12
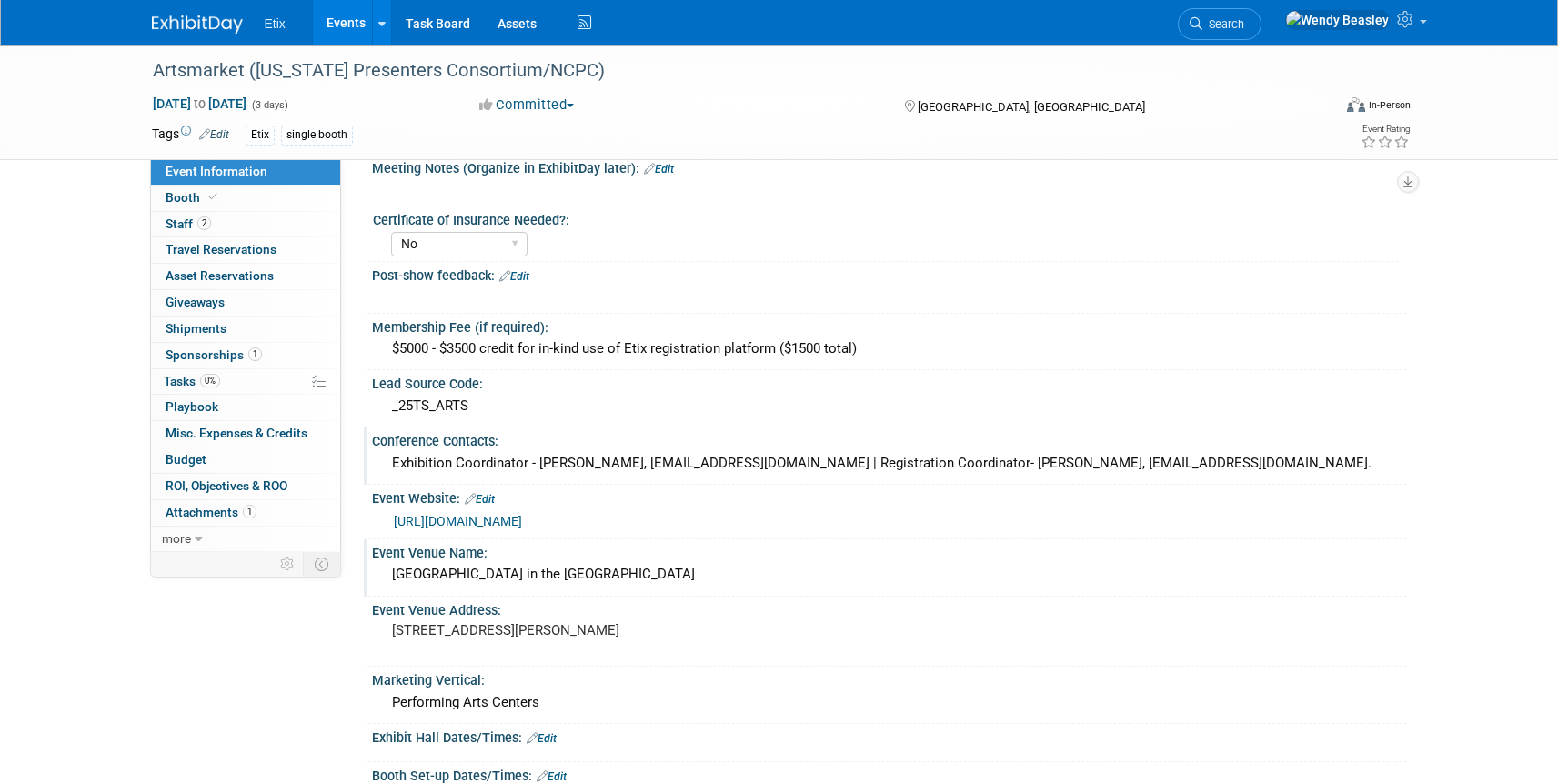
scroll to position [34, 0]
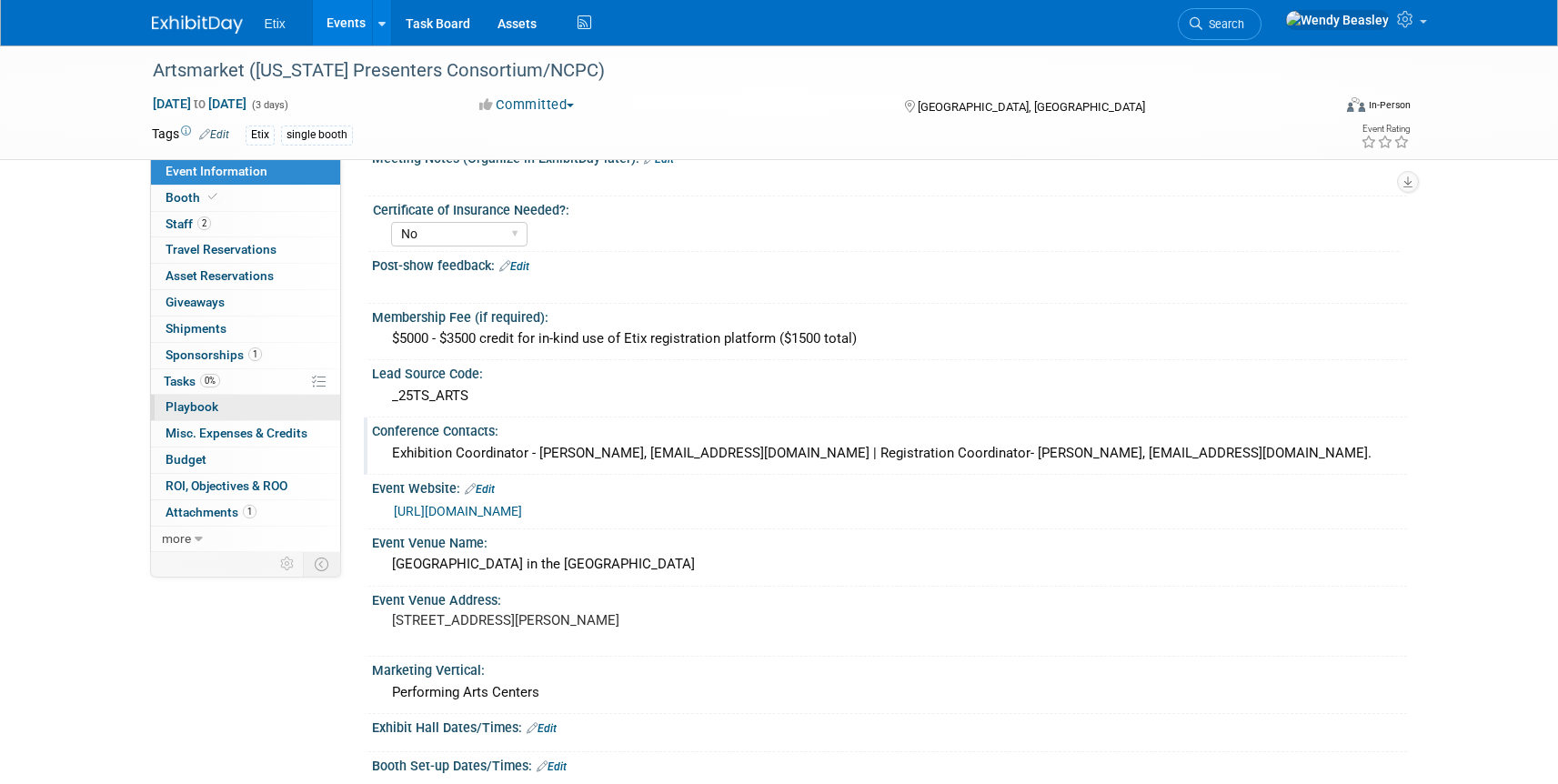
click at [214, 406] on span "Playbook 0" at bounding box center [192, 406] width 53 height 15
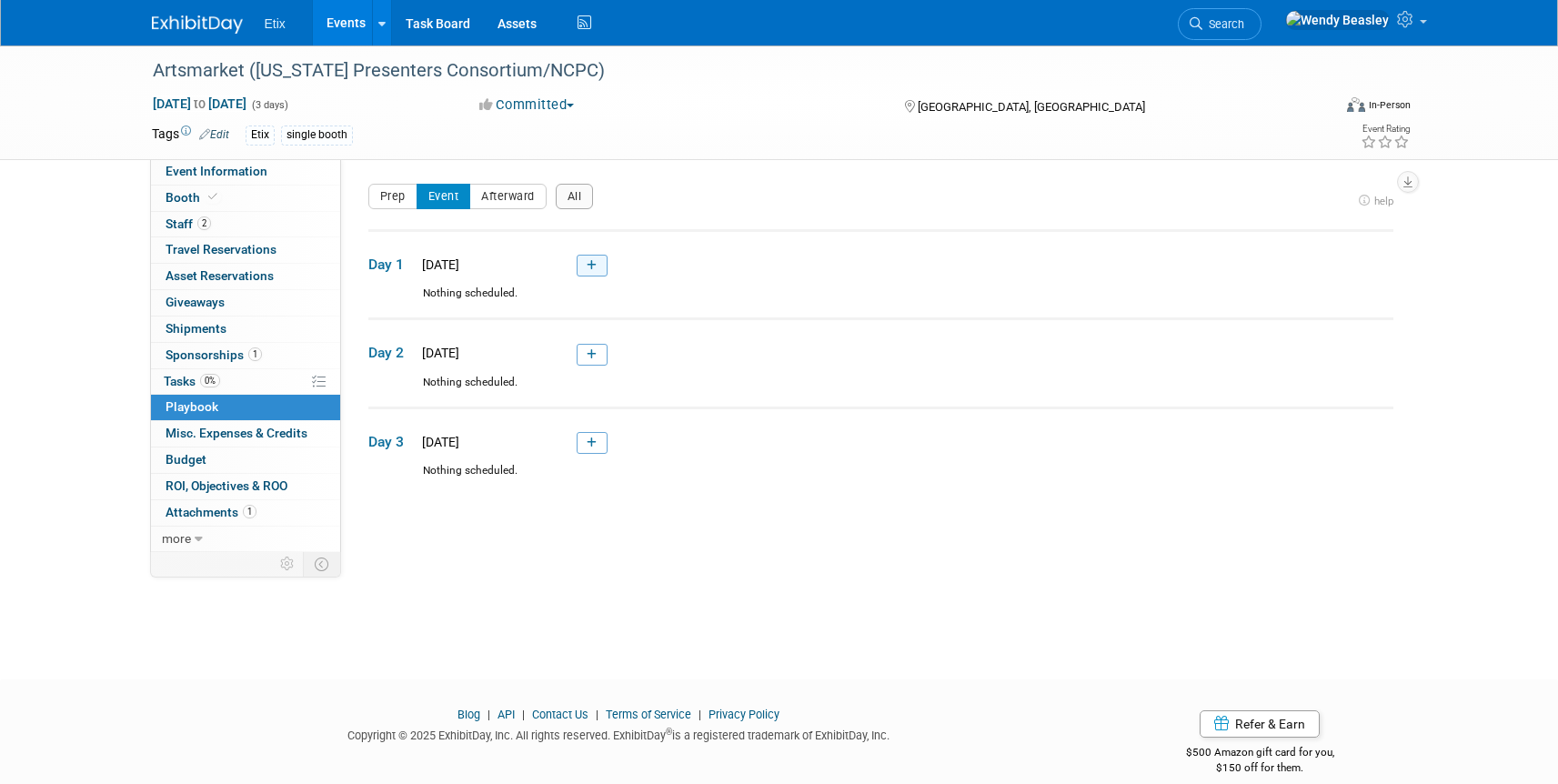
click at [589, 261] on icon at bounding box center [591, 266] width 10 height 11
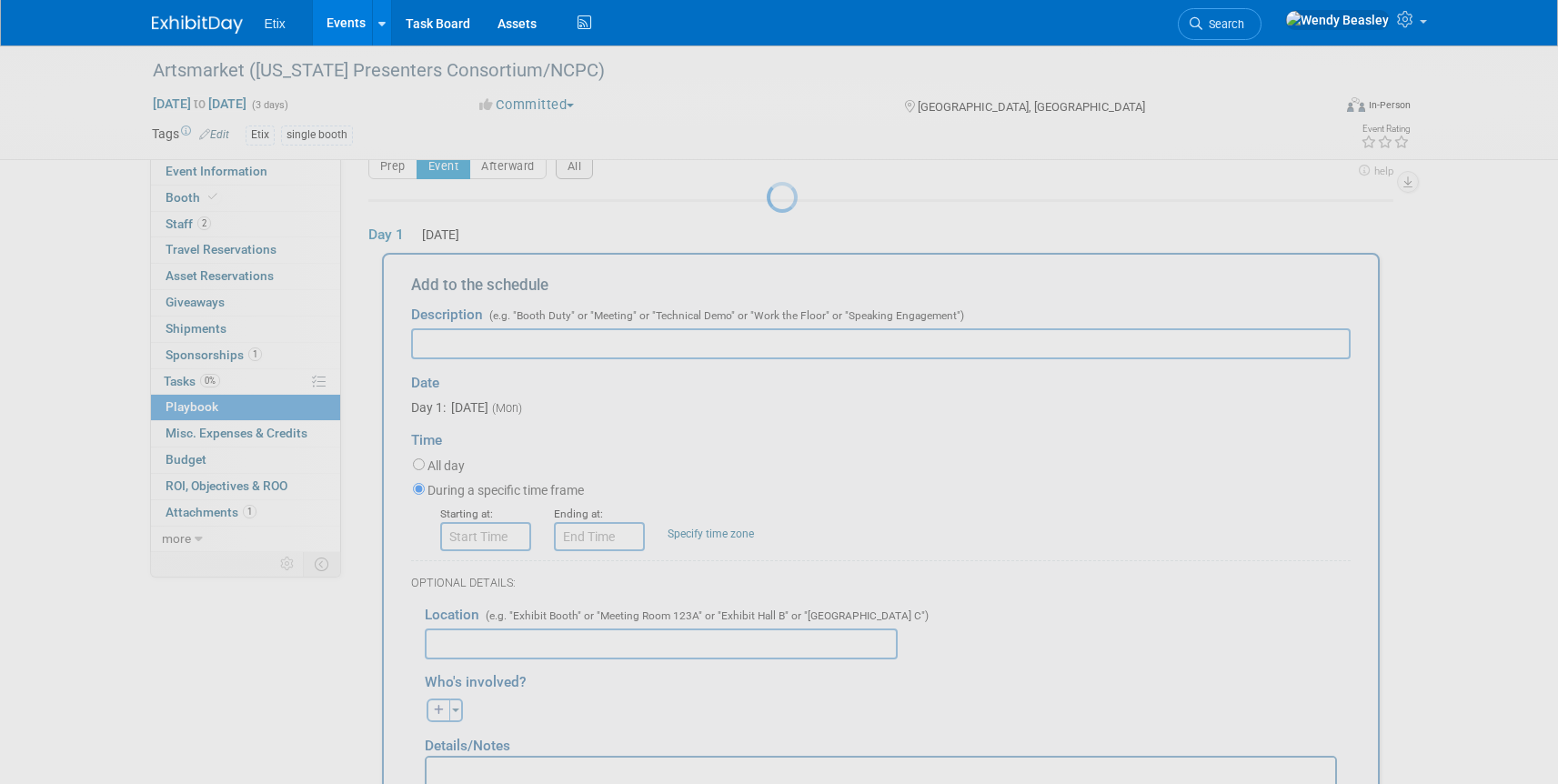
scroll to position [60, 0]
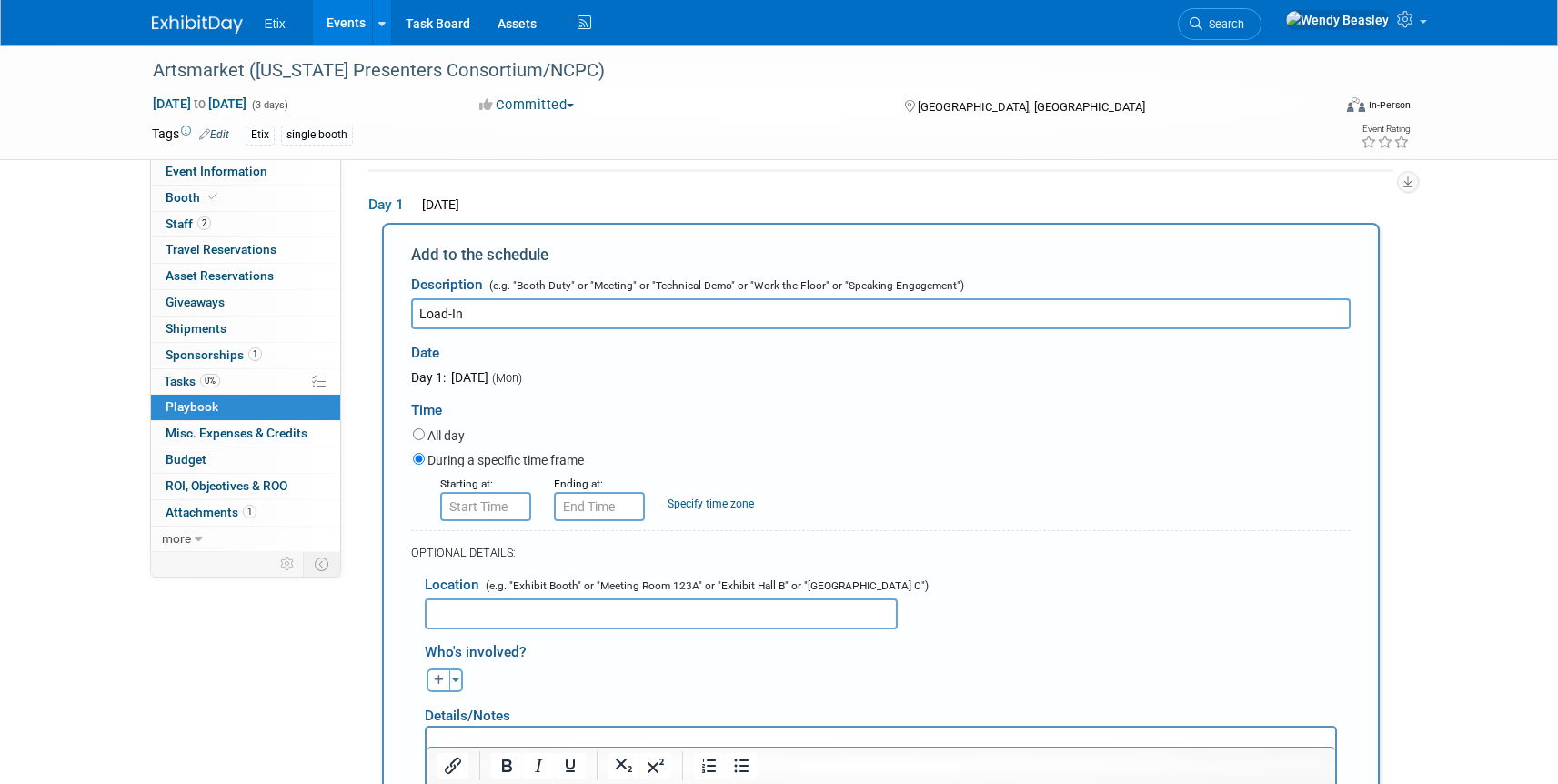
type input "Load-In"
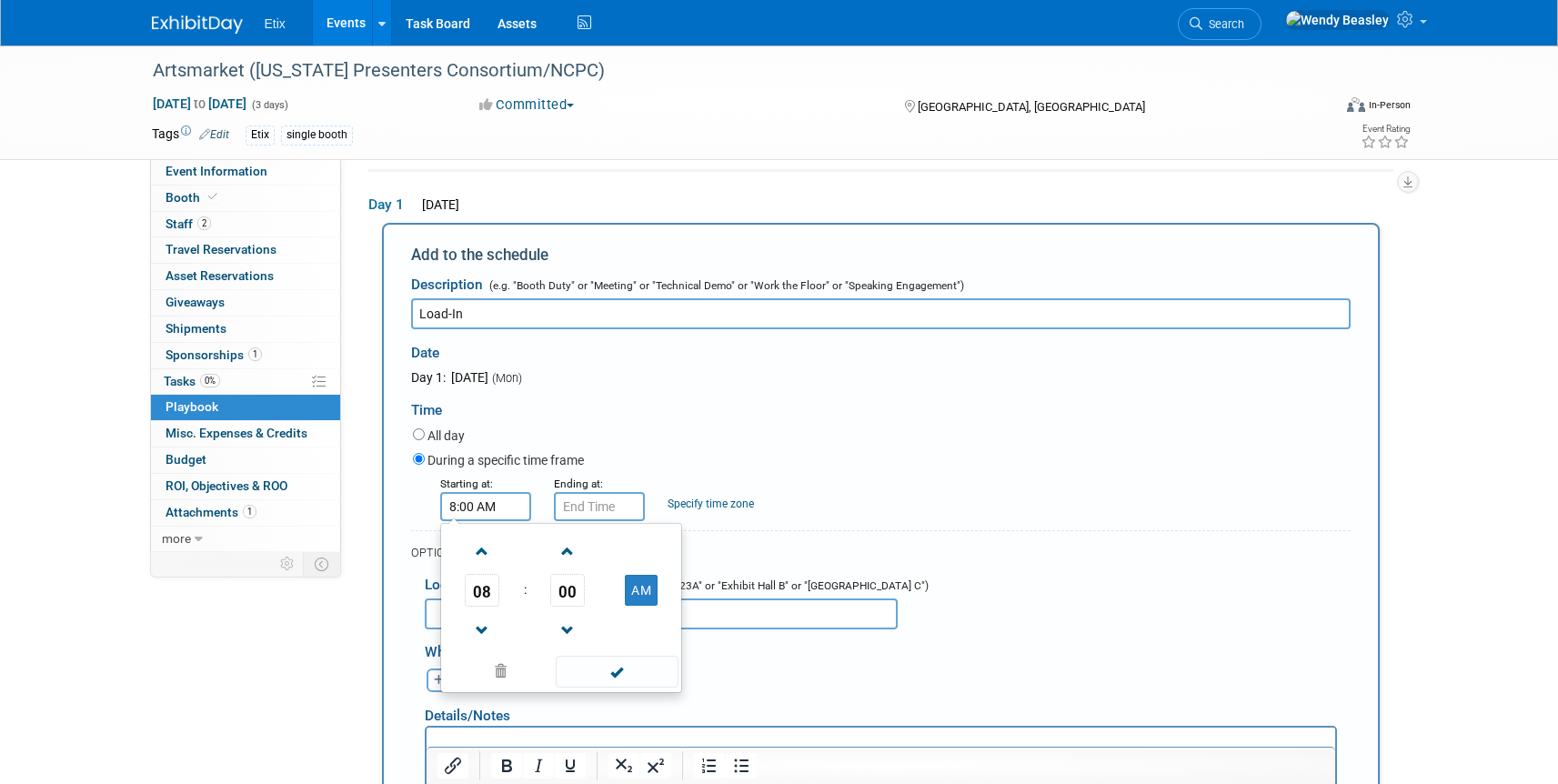
click at [462, 506] on input "8:00 AM" at bounding box center [486, 506] width 91 height 29
click at [487, 547] on span at bounding box center [482, 551] width 32 height 32
click at [488, 547] on span at bounding box center [482, 551] width 32 height 32
click at [489, 545] on span at bounding box center [482, 551] width 32 height 32
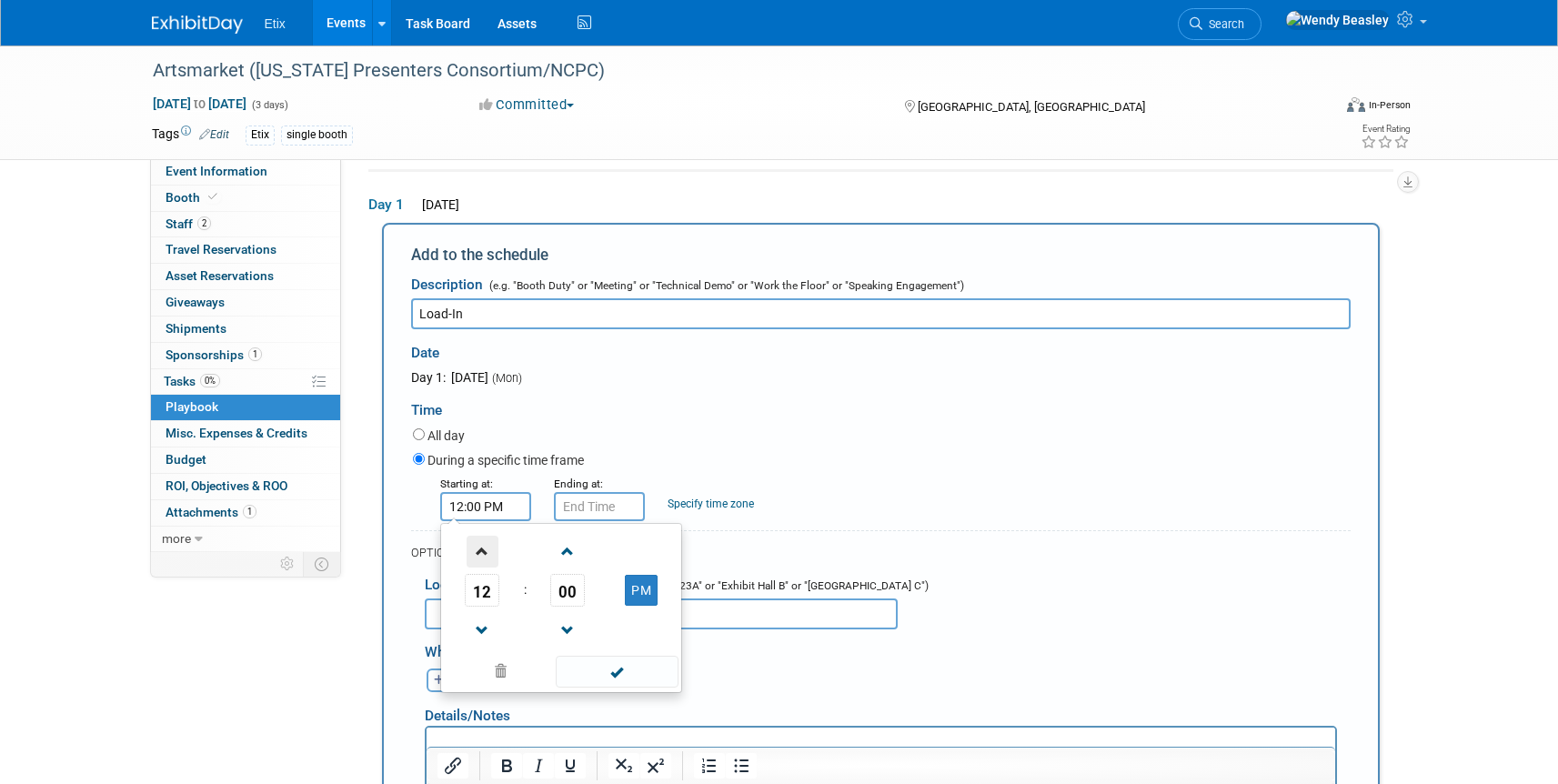
click at [489, 545] on span at bounding box center [482, 551] width 32 height 32
drag, startPoint x: 481, startPoint y: 627, endPoint x: 512, endPoint y: 615, distance: 33.2
click at [482, 627] on span at bounding box center [482, 630] width 32 height 32
click at [570, 576] on span "00" at bounding box center [567, 589] width 34 height 33
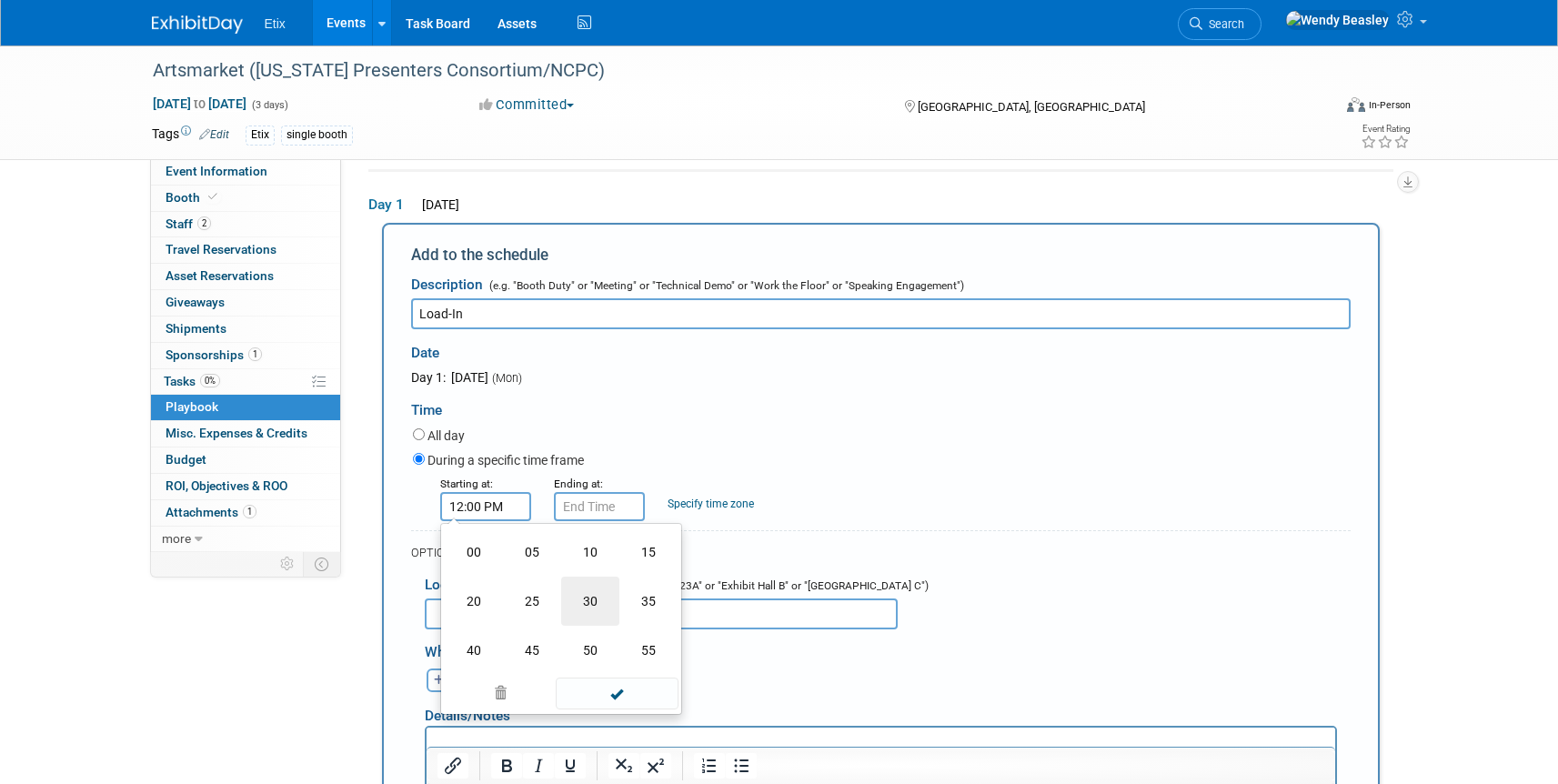
click at [601, 602] on td "30" at bounding box center [590, 600] width 58 height 49
type input "12:30 PM"
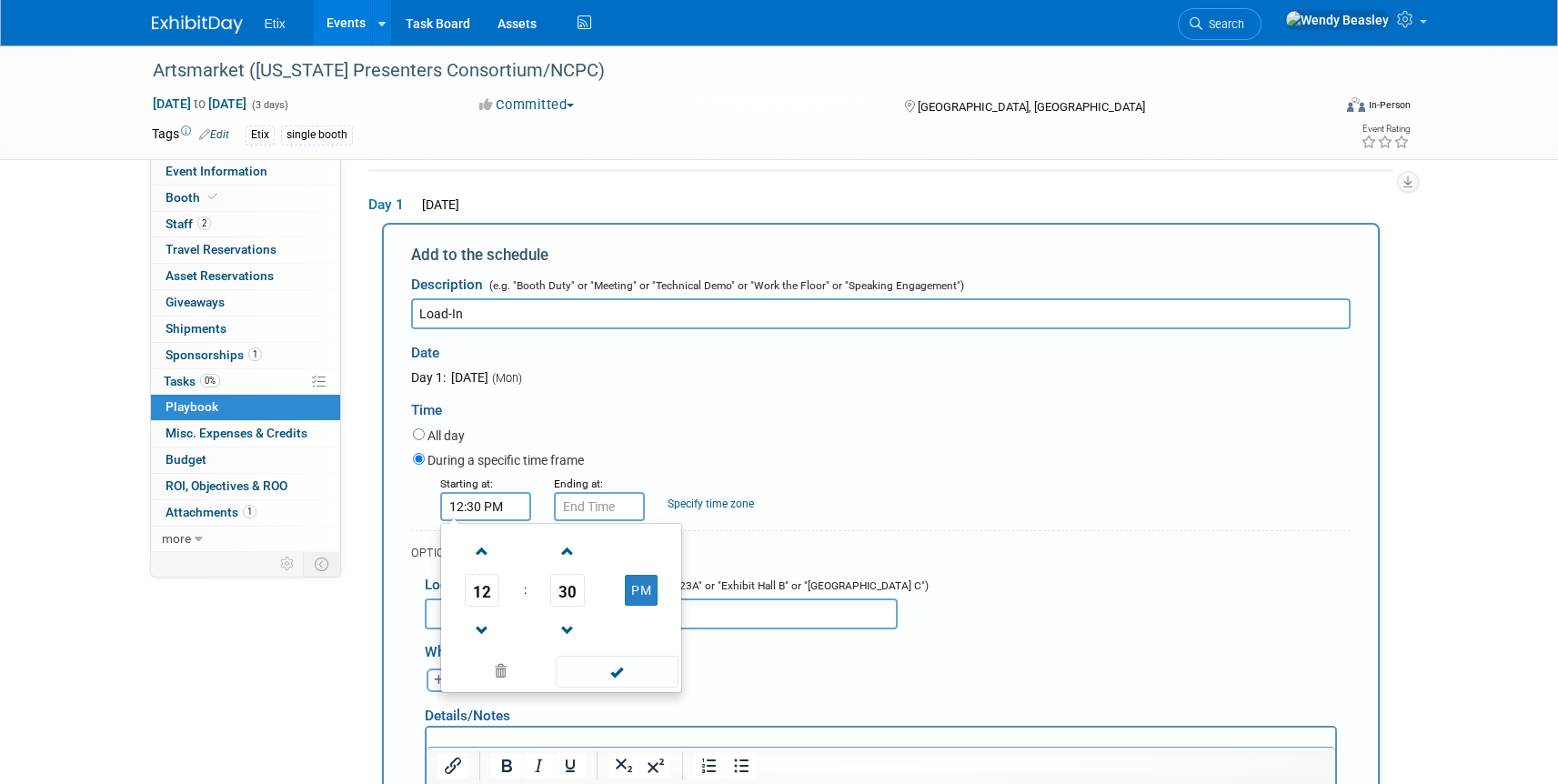
click at [963, 544] on div "OPTIONAL DETAILS:" at bounding box center [881, 553] width 940 height 17
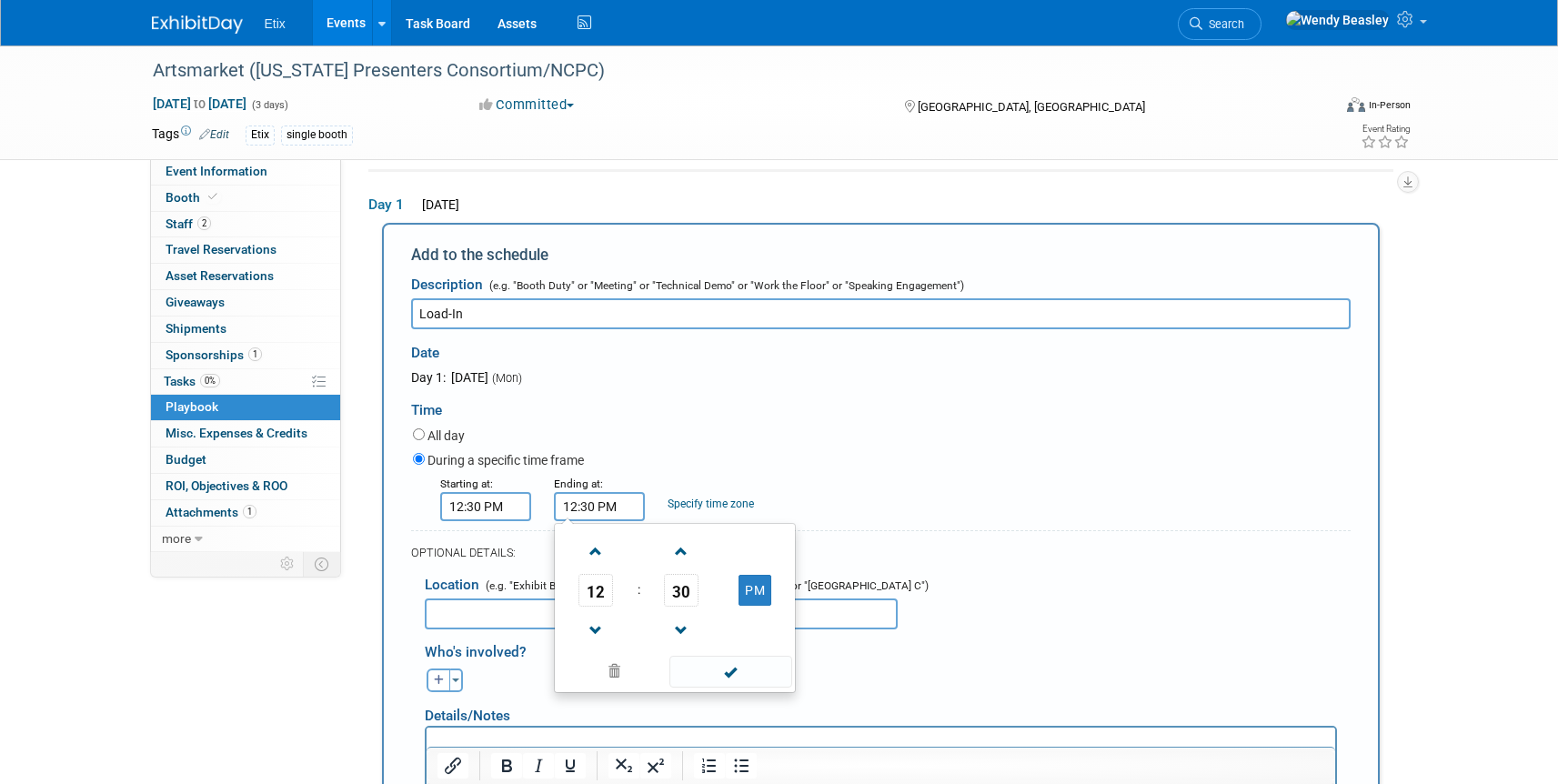
click at [594, 509] on input "12:30 PM" at bounding box center [600, 506] width 91 height 29
click at [596, 548] on span at bounding box center [596, 551] width 32 height 32
click at [598, 548] on span at bounding box center [596, 551] width 32 height 32
click at [599, 548] on span at bounding box center [596, 551] width 32 height 32
click at [600, 548] on span at bounding box center [596, 551] width 32 height 32
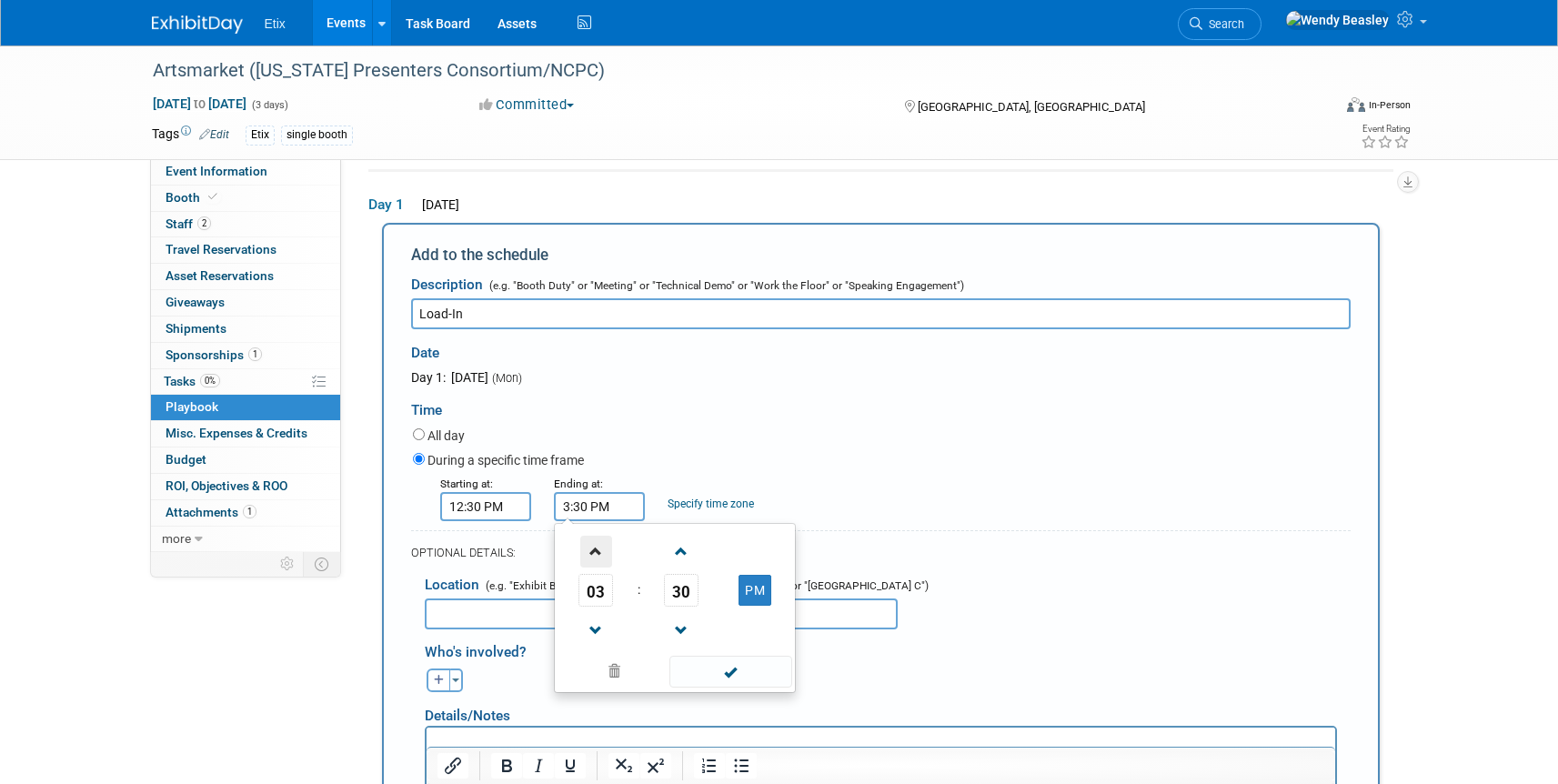
type input "4:30 PM"
click at [743, 678] on span at bounding box center [731, 671] width 123 height 32
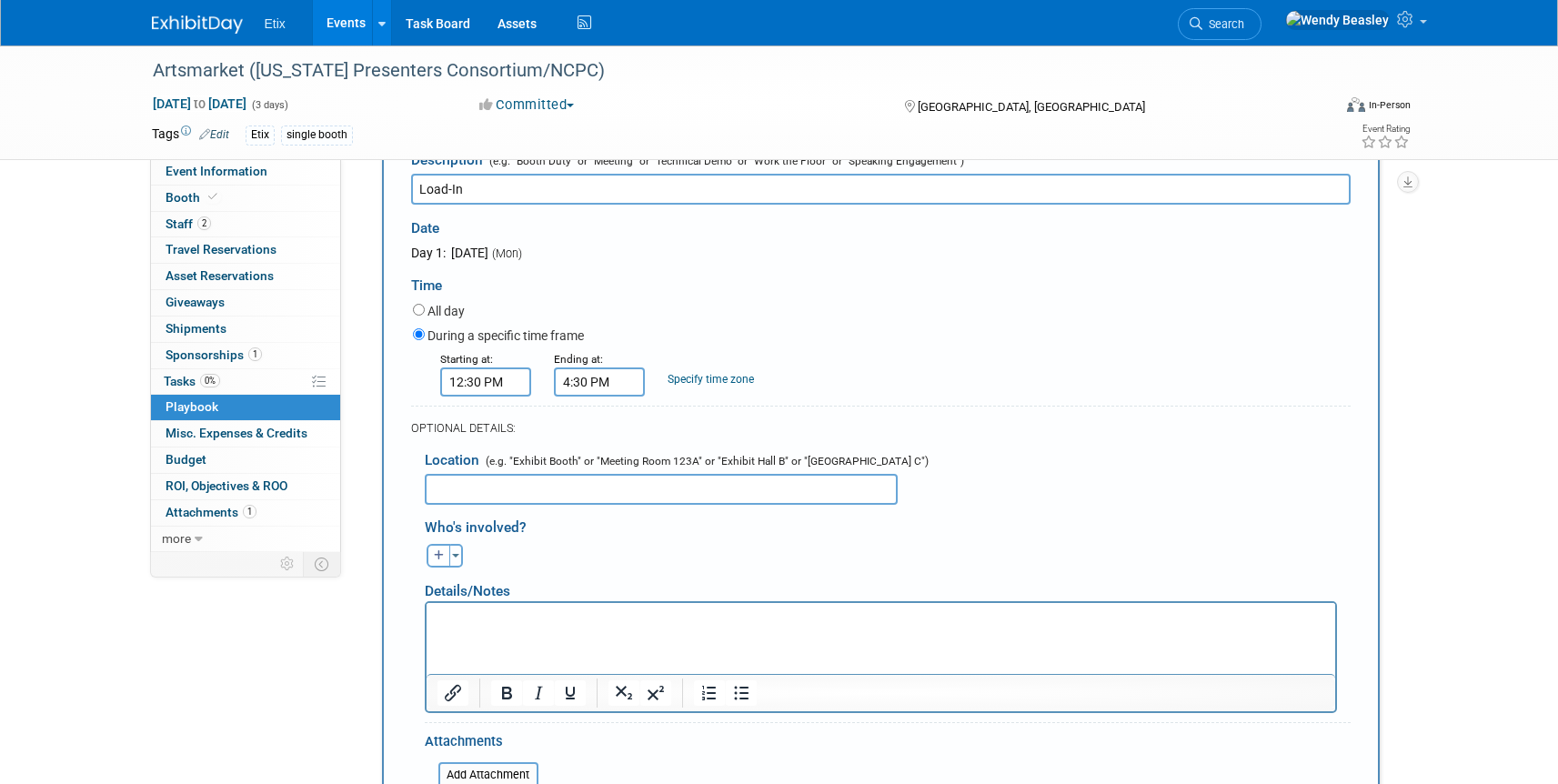
scroll to position [570, 0]
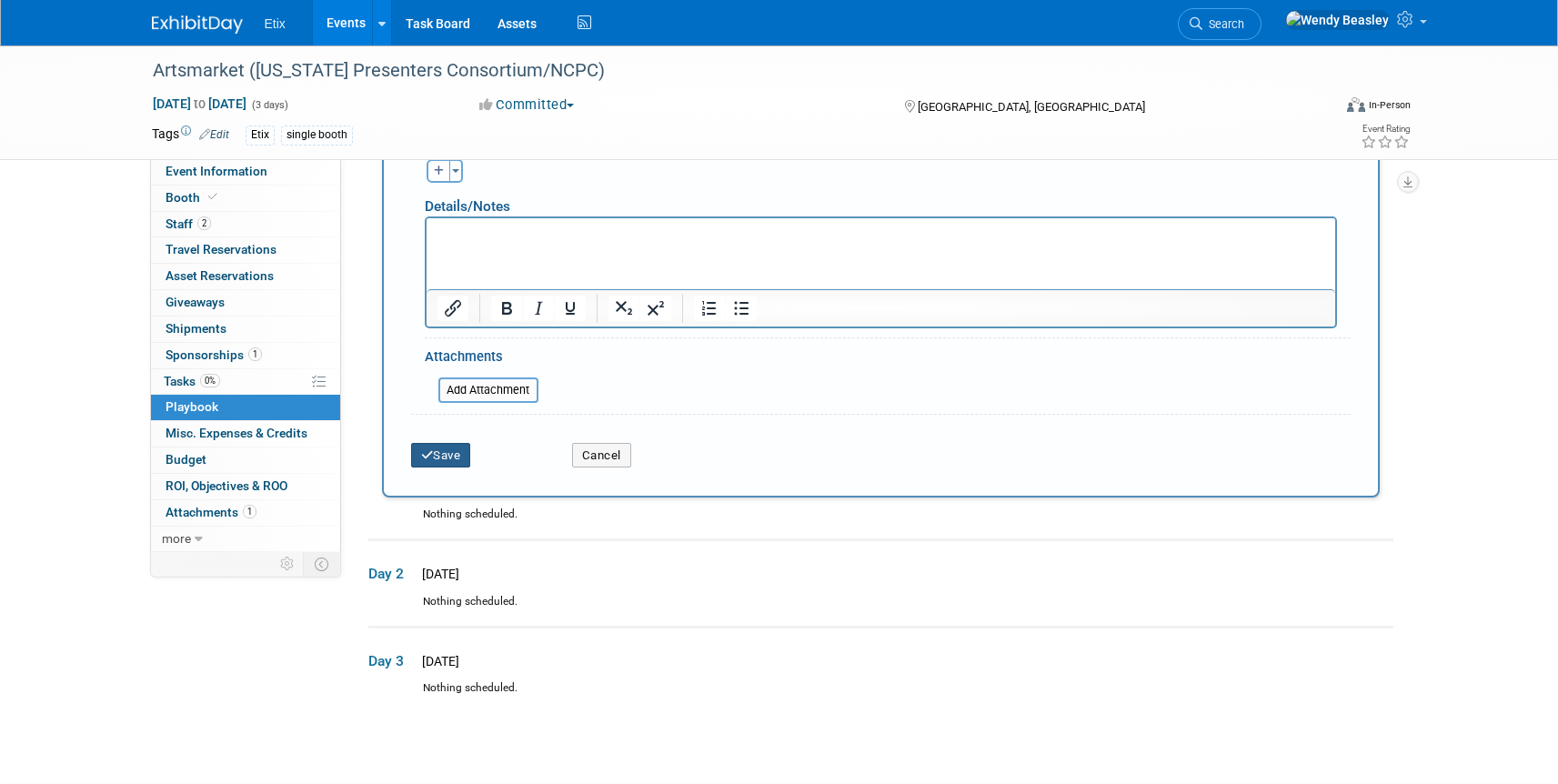
click at [455, 456] on button "Save" at bounding box center [441, 455] width 60 height 25
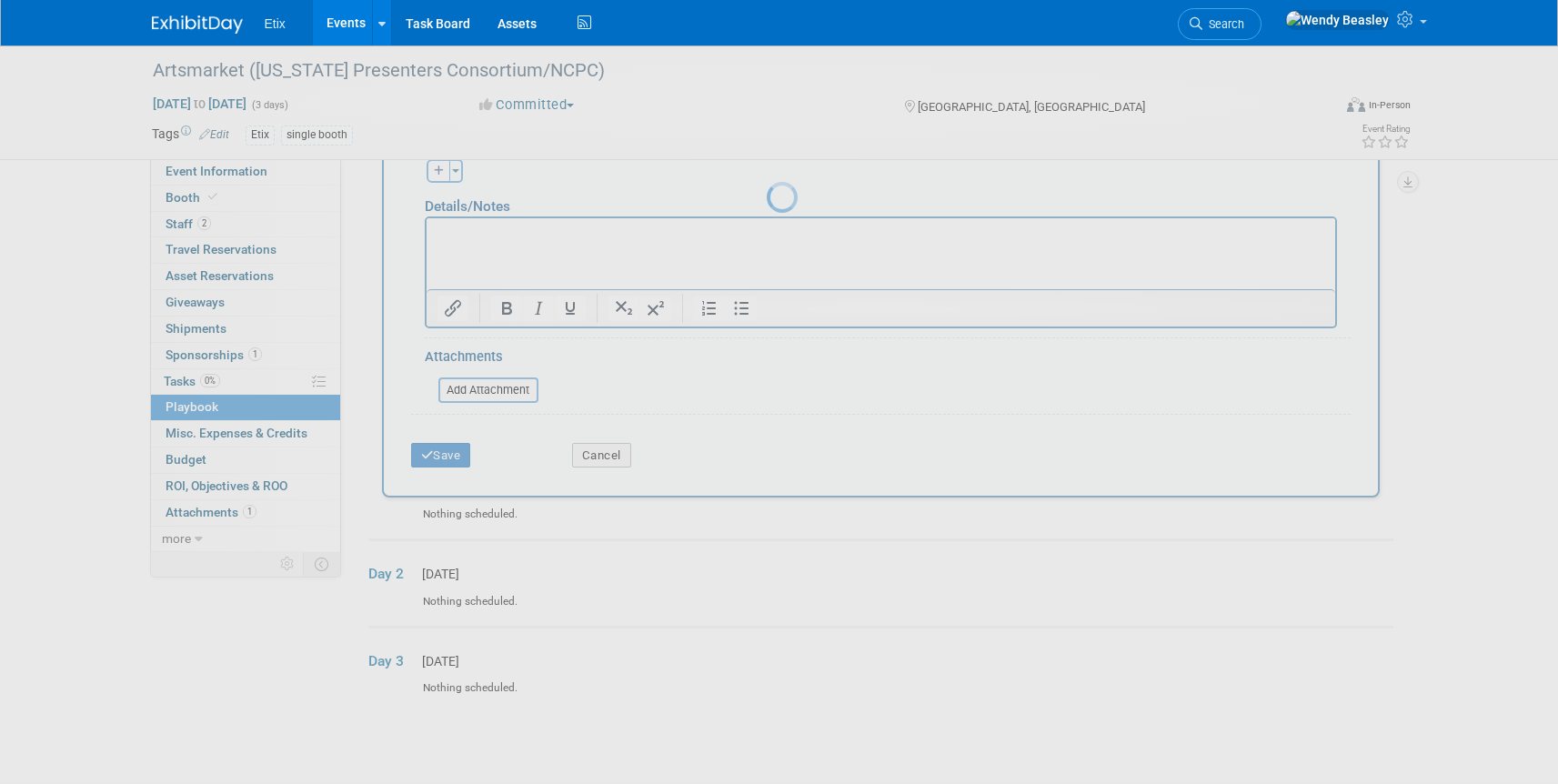
scroll to position [22, 0]
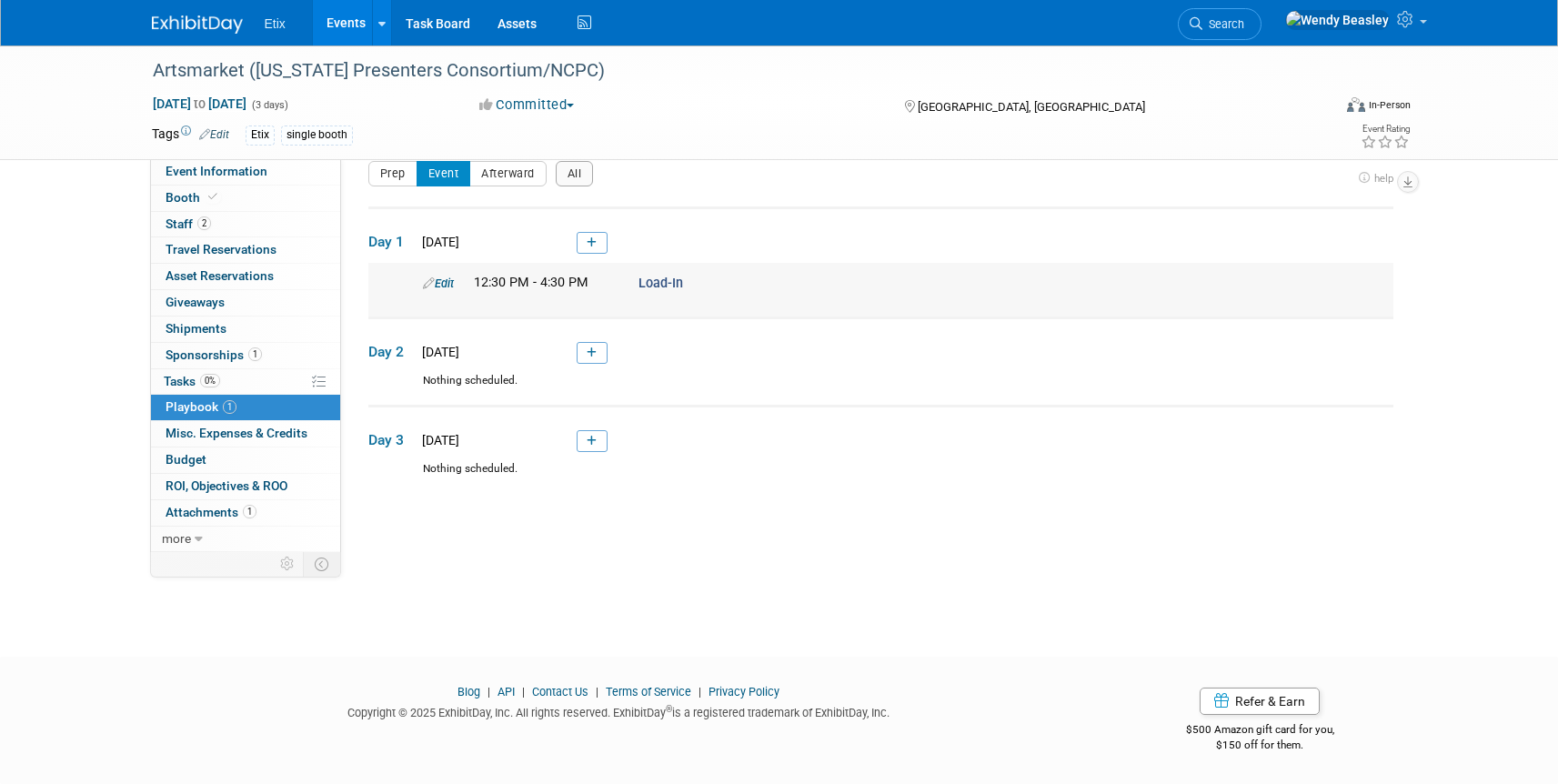
click at [442, 285] on link "Edit" at bounding box center [438, 283] width 31 height 14
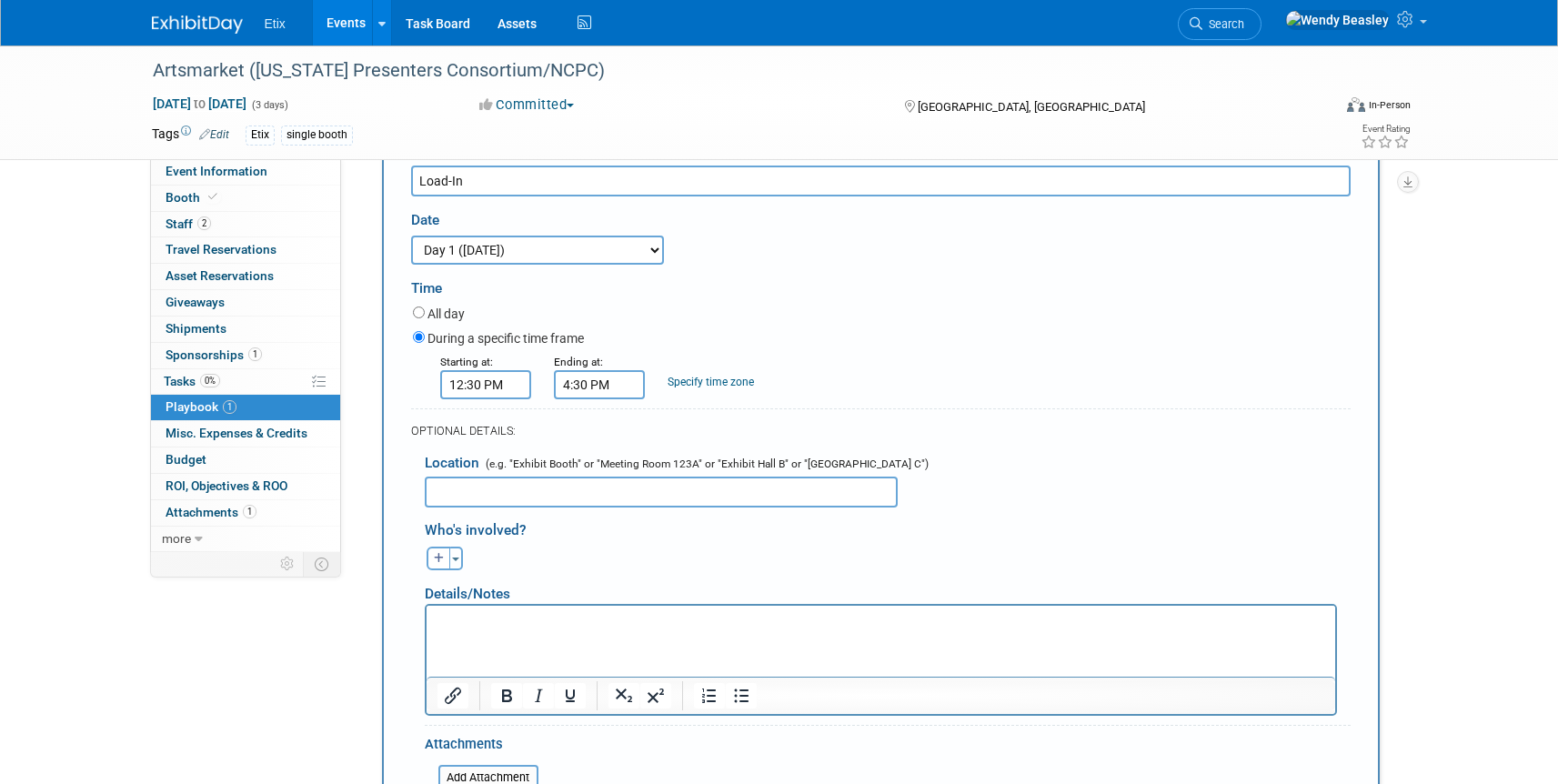
scroll to position [237, 0]
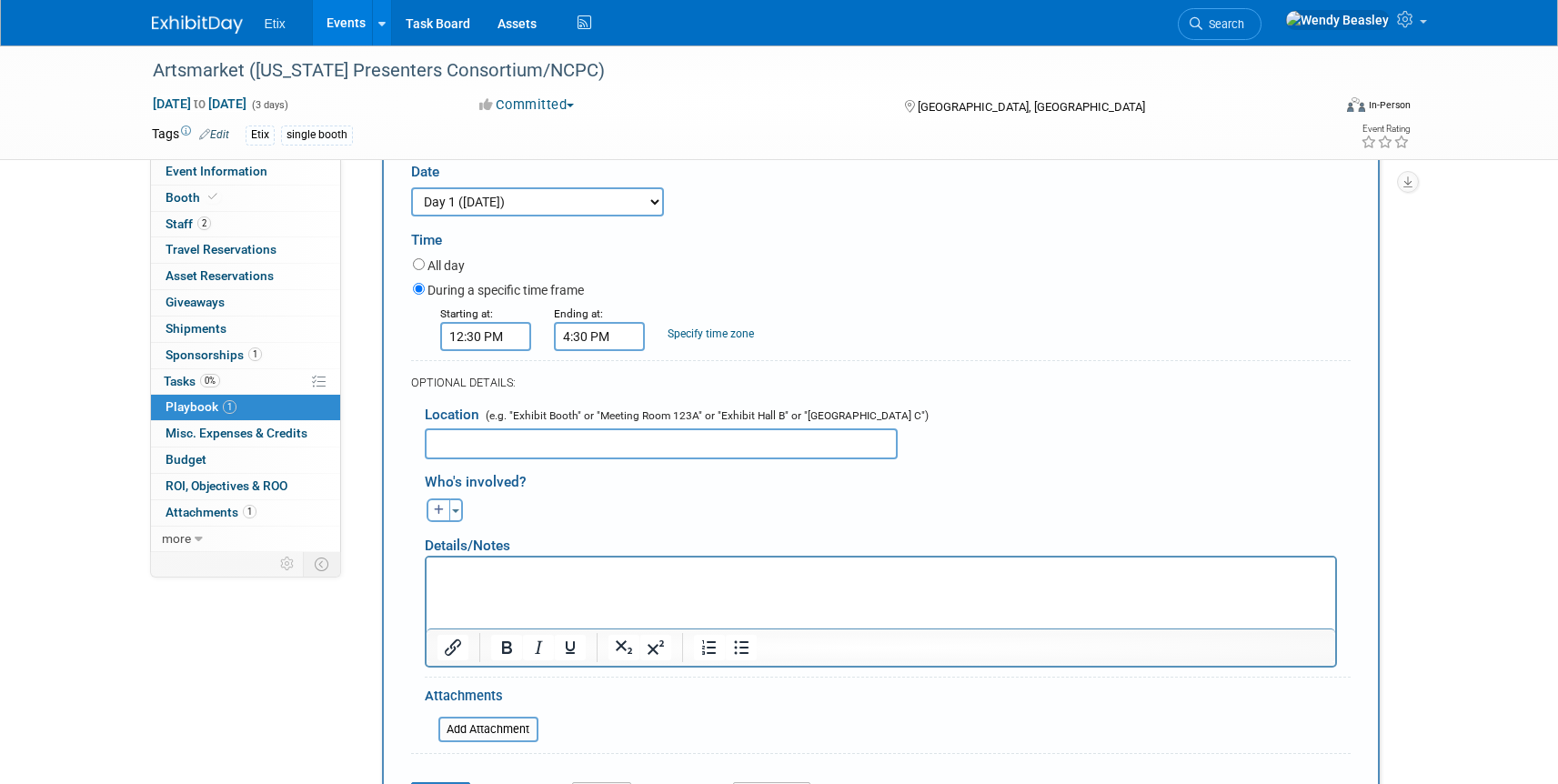
click at [470, 583] on html at bounding box center [879, 570] width 908 height 25
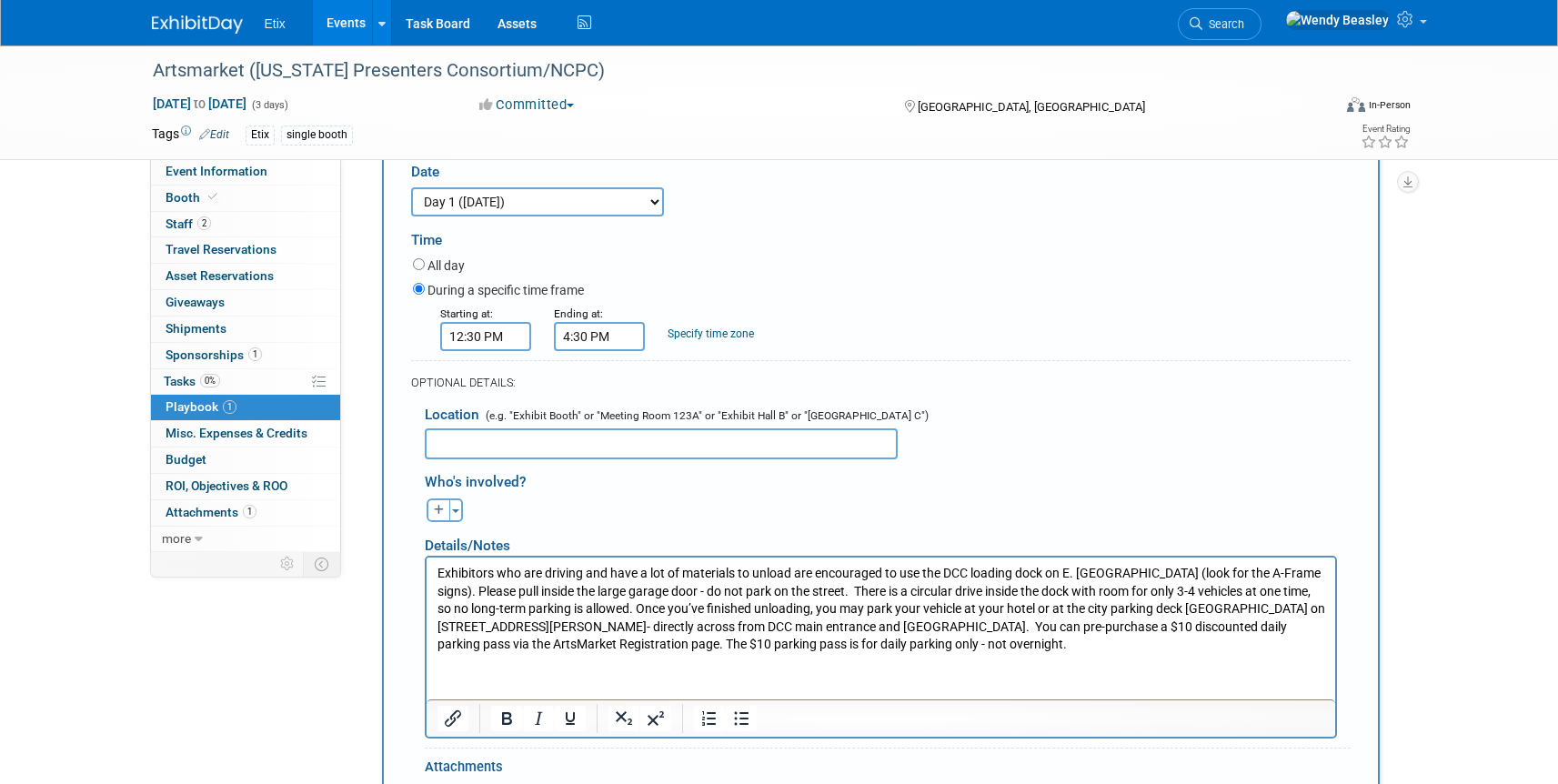
click at [633, 653] on html "Exhibitors who are driving and have a lot of materials to unload are encouraged…" at bounding box center [879, 605] width 908 height 96
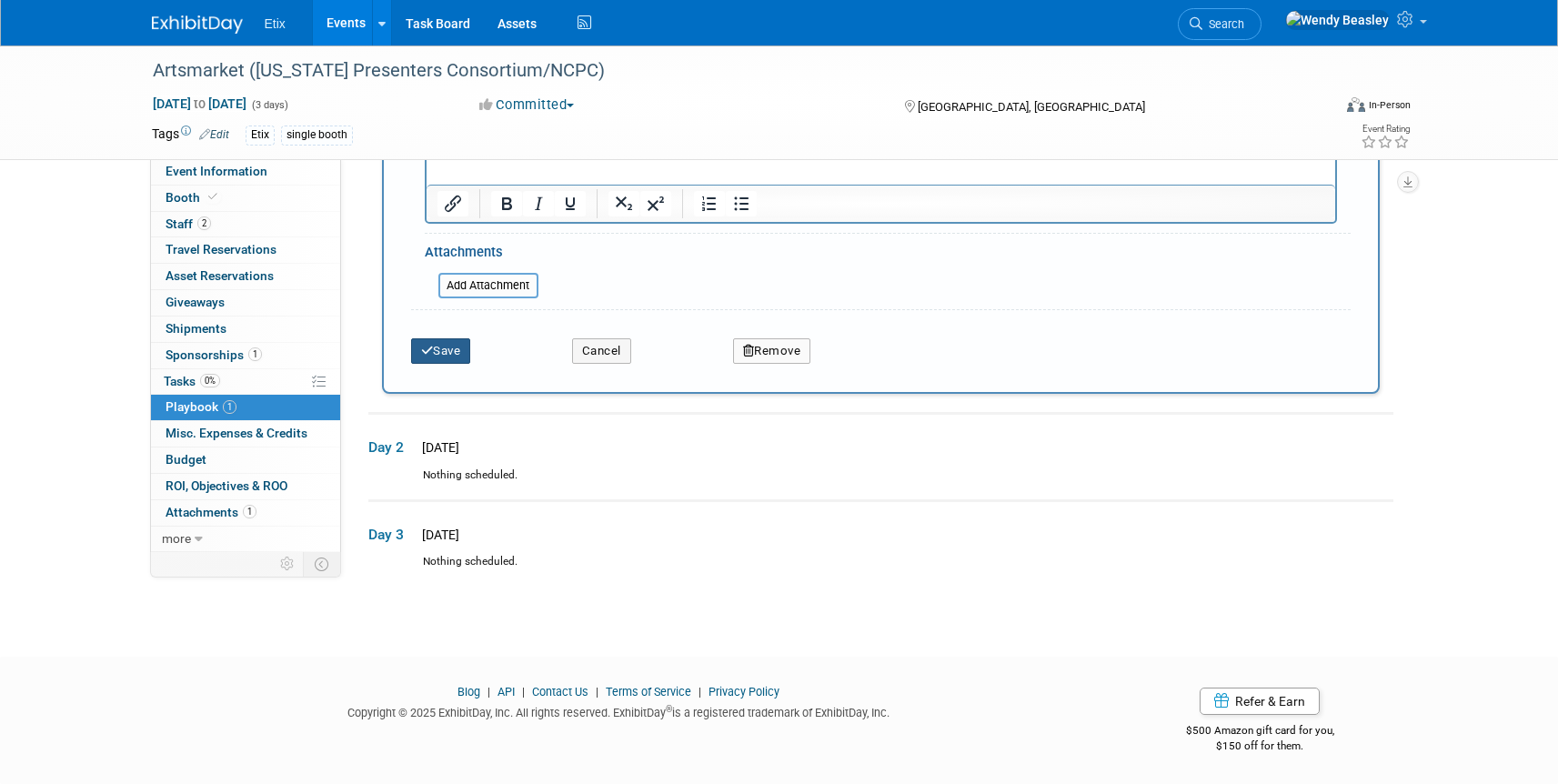
click at [441, 345] on button "Save" at bounding box center [441, 351] width 60 height 25
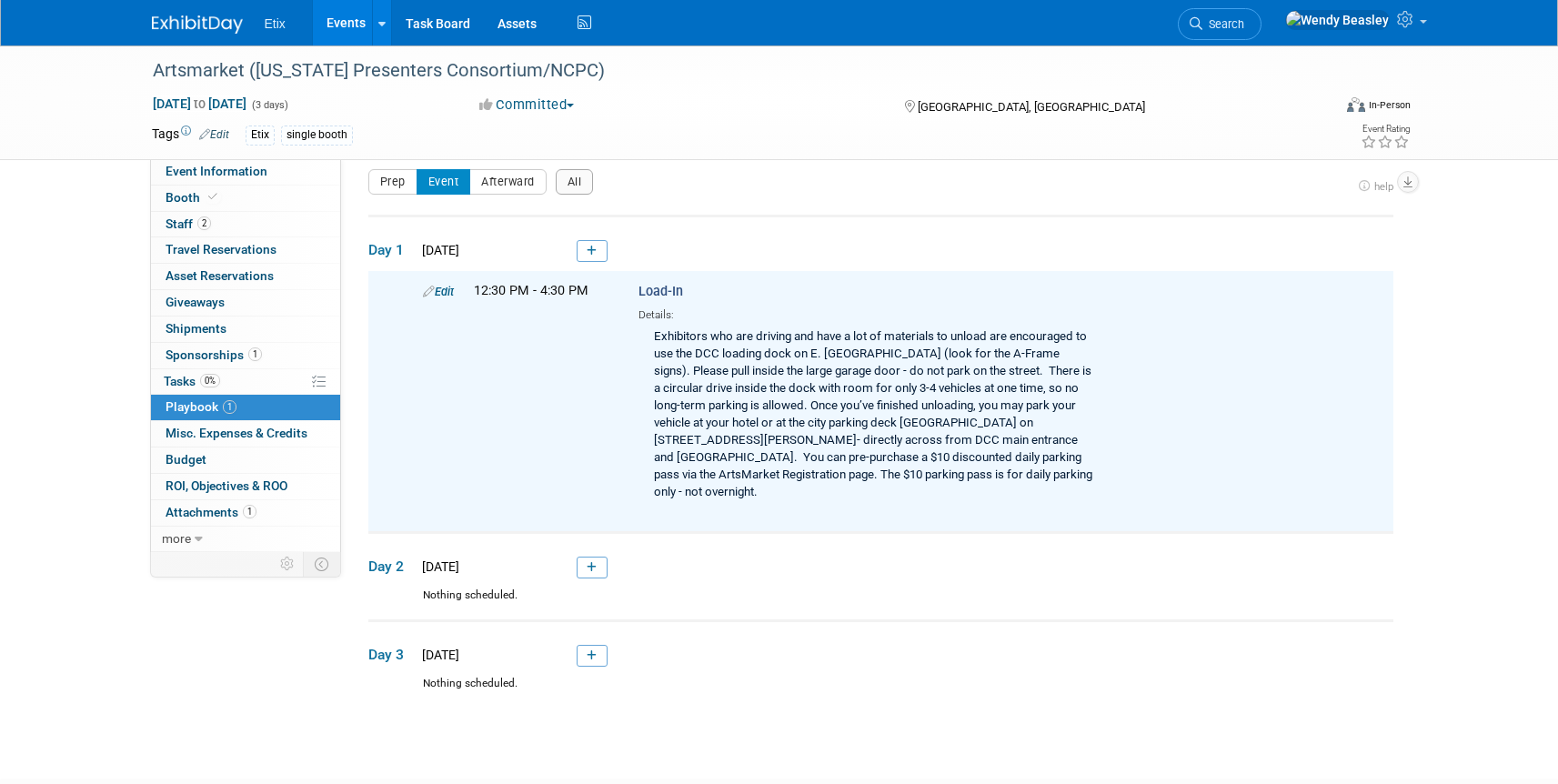
scroll to position [0, 0]
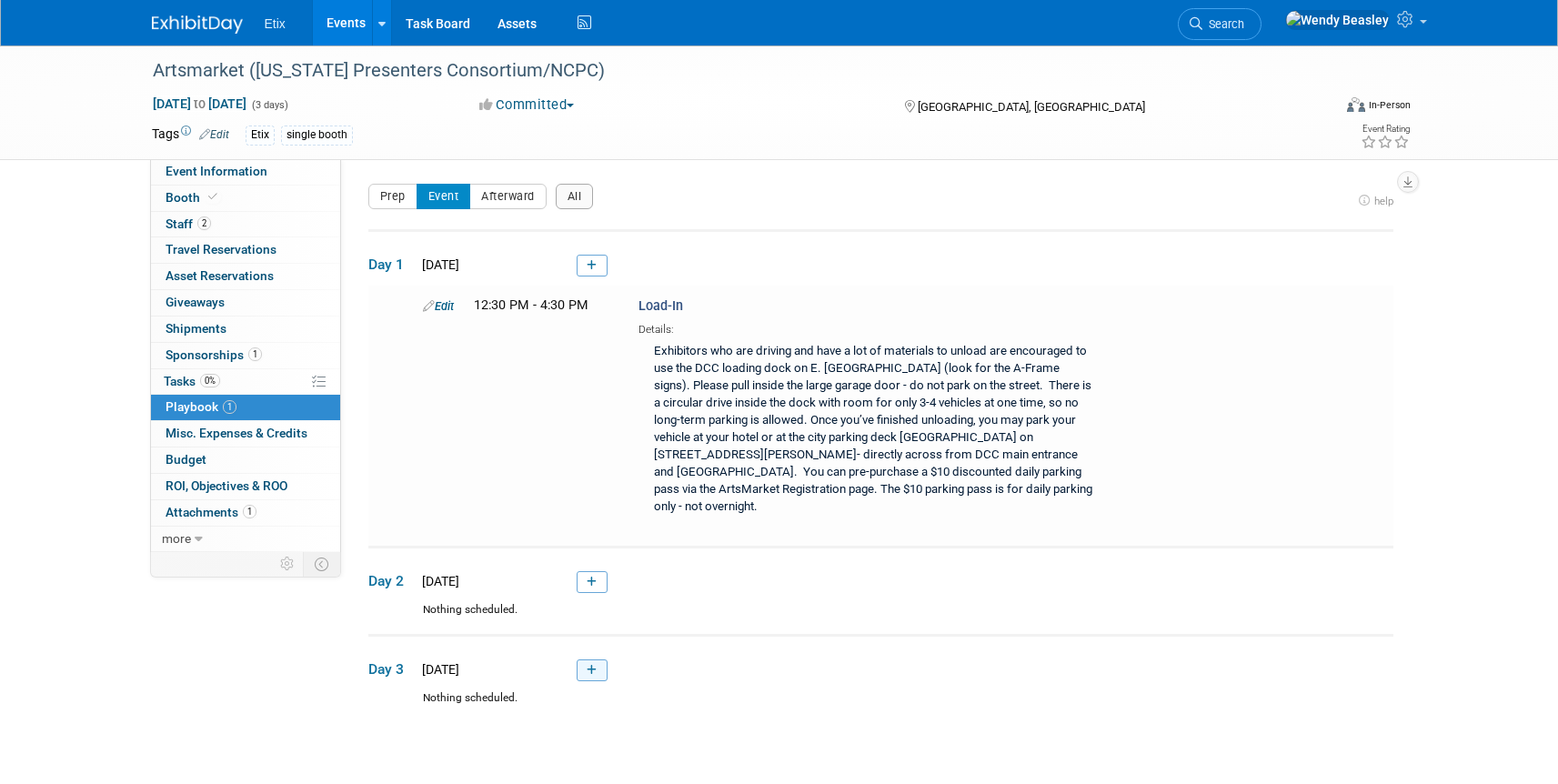
click at [585, 659] on link at bounding box center [591, 669] width 31 height 21
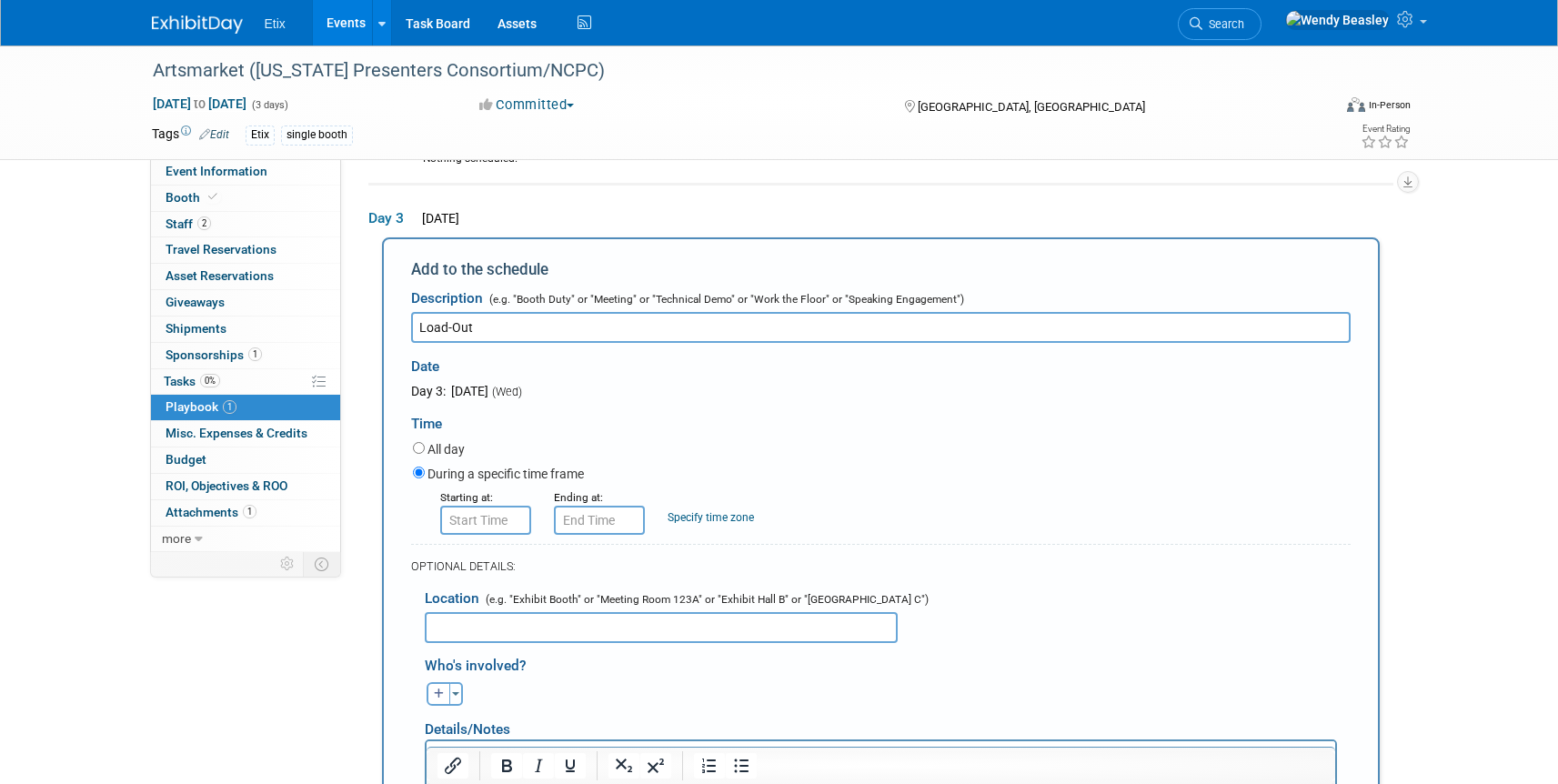
type input "Load-Out"
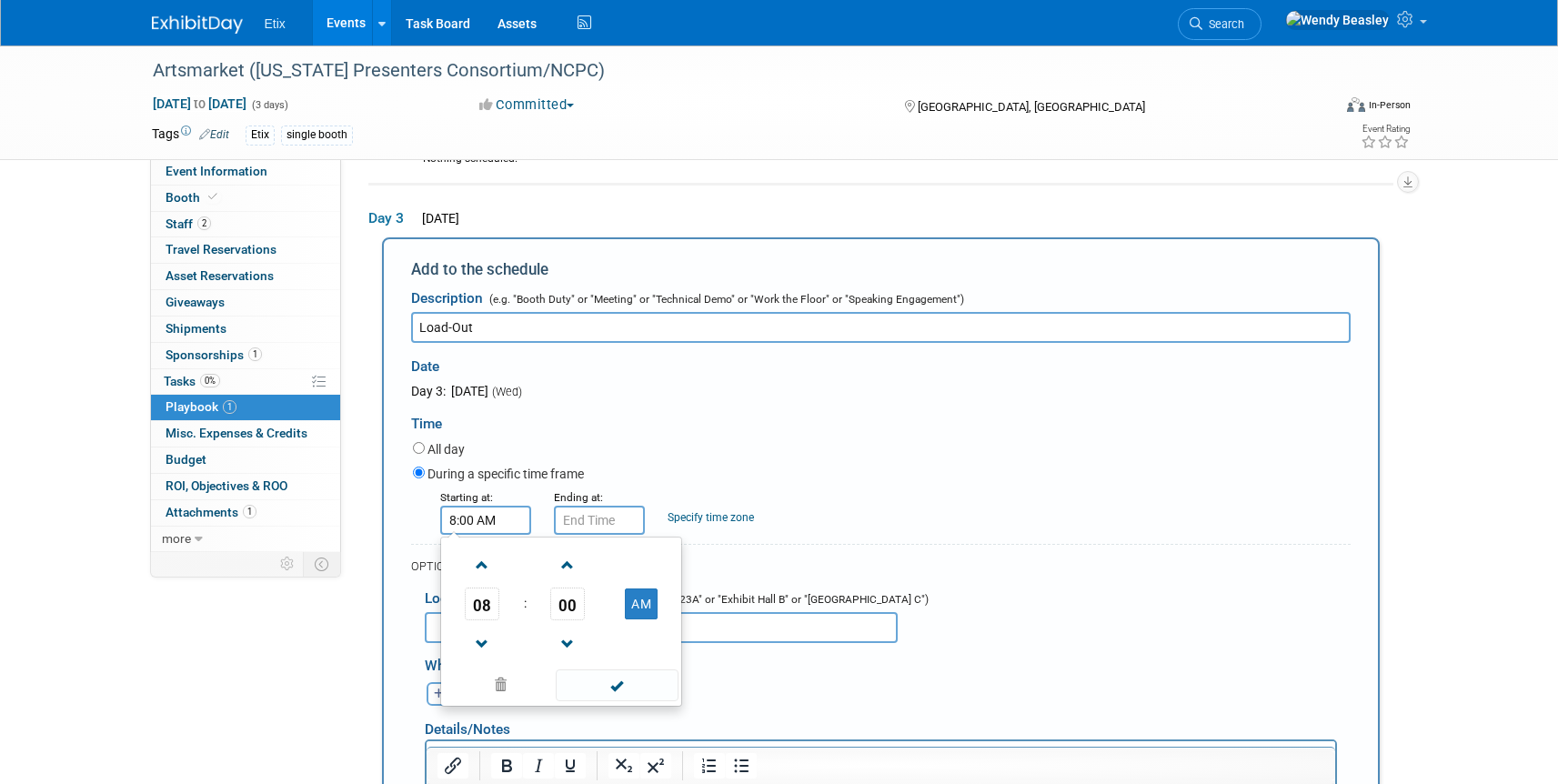
click at [471, 505] on input "8:00 AM" at bounding box center [486, 519] width 91 height 29
click at [481, 549] on span at bounding box center [482, 565] width 32 height 32
click at [482, 549] on span at bounding box center [482, 565] width 32 height 32
click at [483, 549] on span at bounding box center [482, 565] width 32 height 32
click at [484, 549] on span at bounding box center [482, 565] width 32 height 32
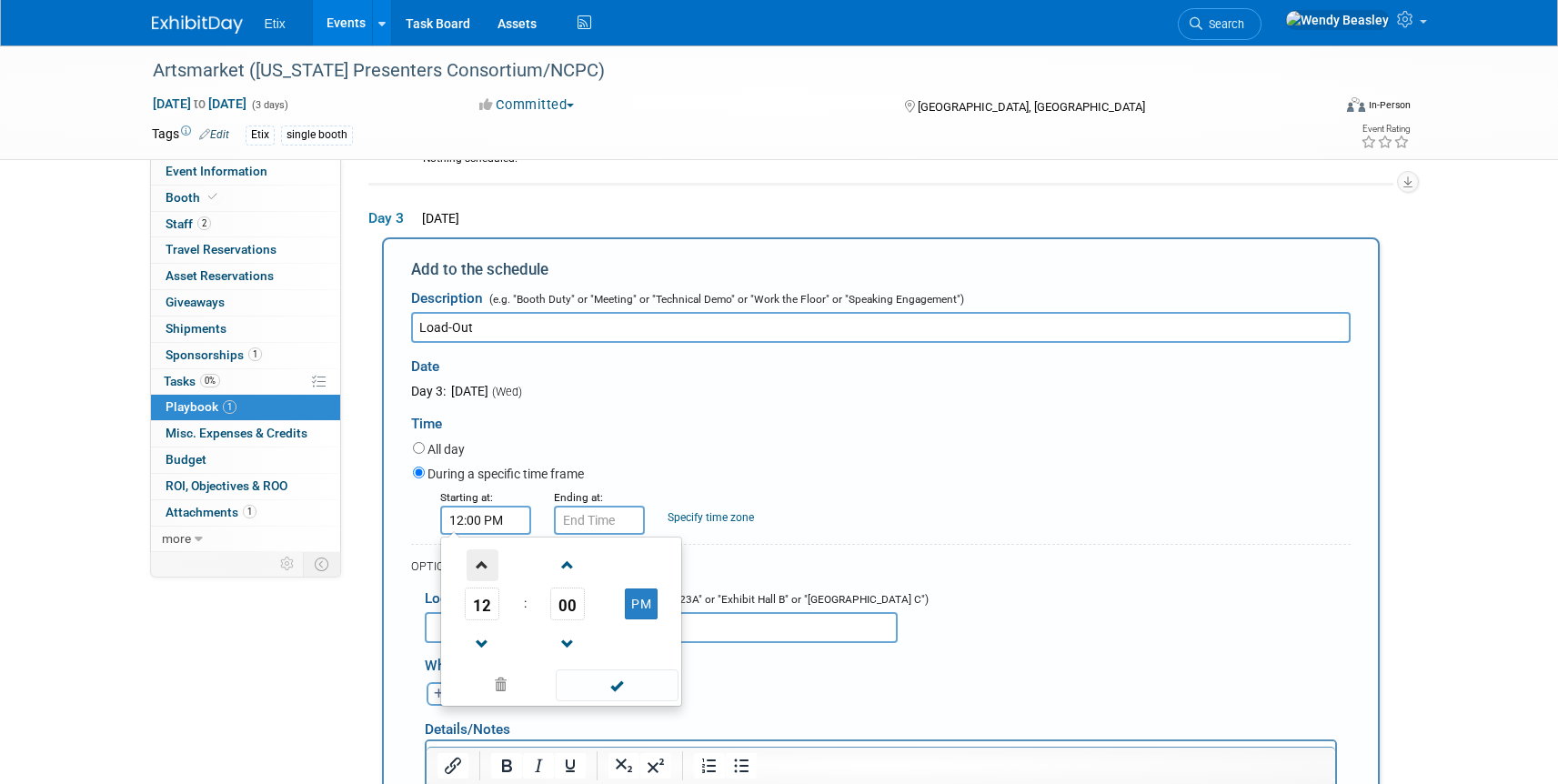
click at [486, 549] on span at bounding box center [482, 565] width 32 height 32
click at [571, 587] on span "00" at bounding box center [567, 603] width 34 height 33
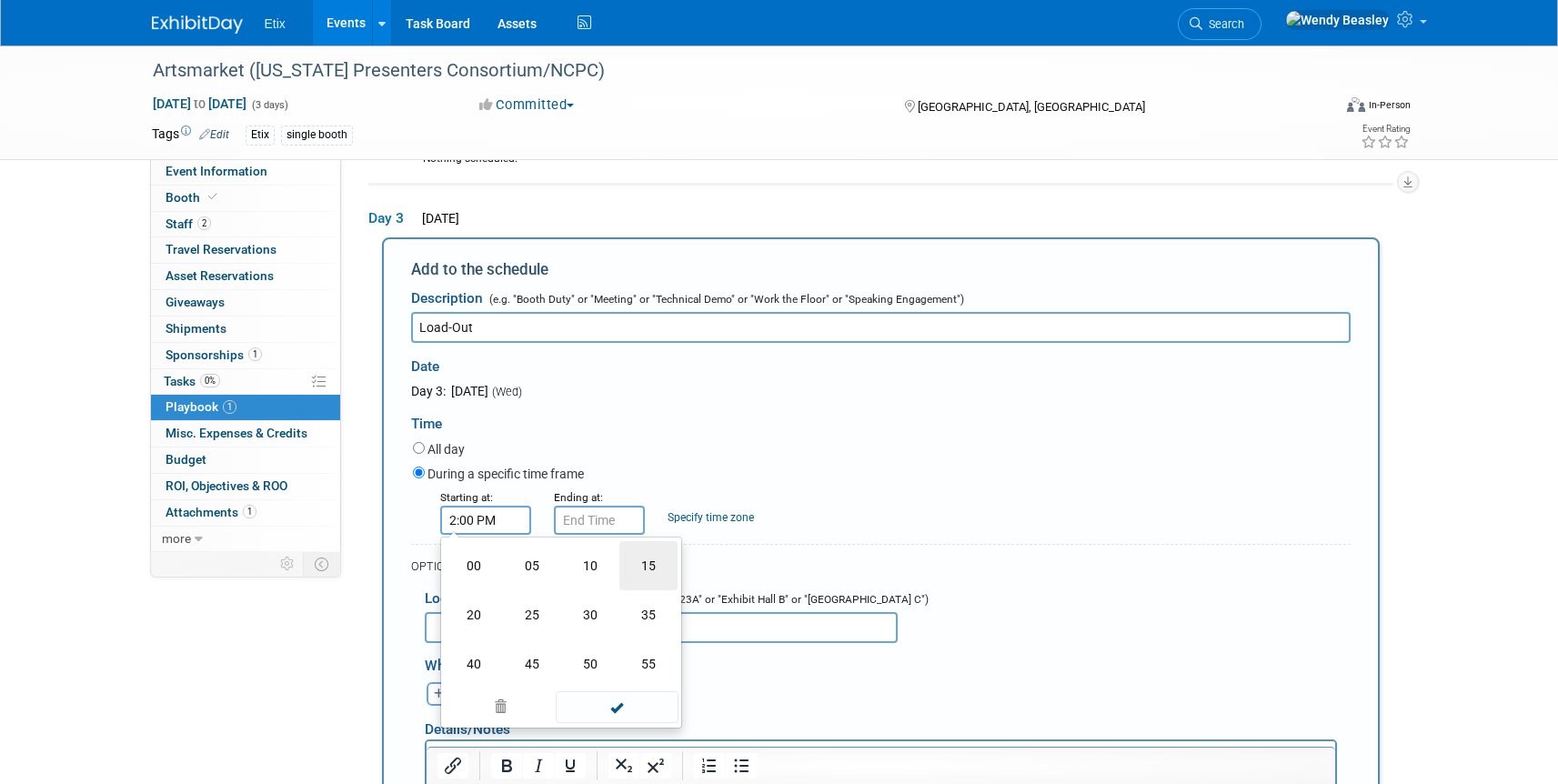
click at [646, 550] on td "15" at bounding box center [648, 565] width 58 height 49
type input "2:15 PM"
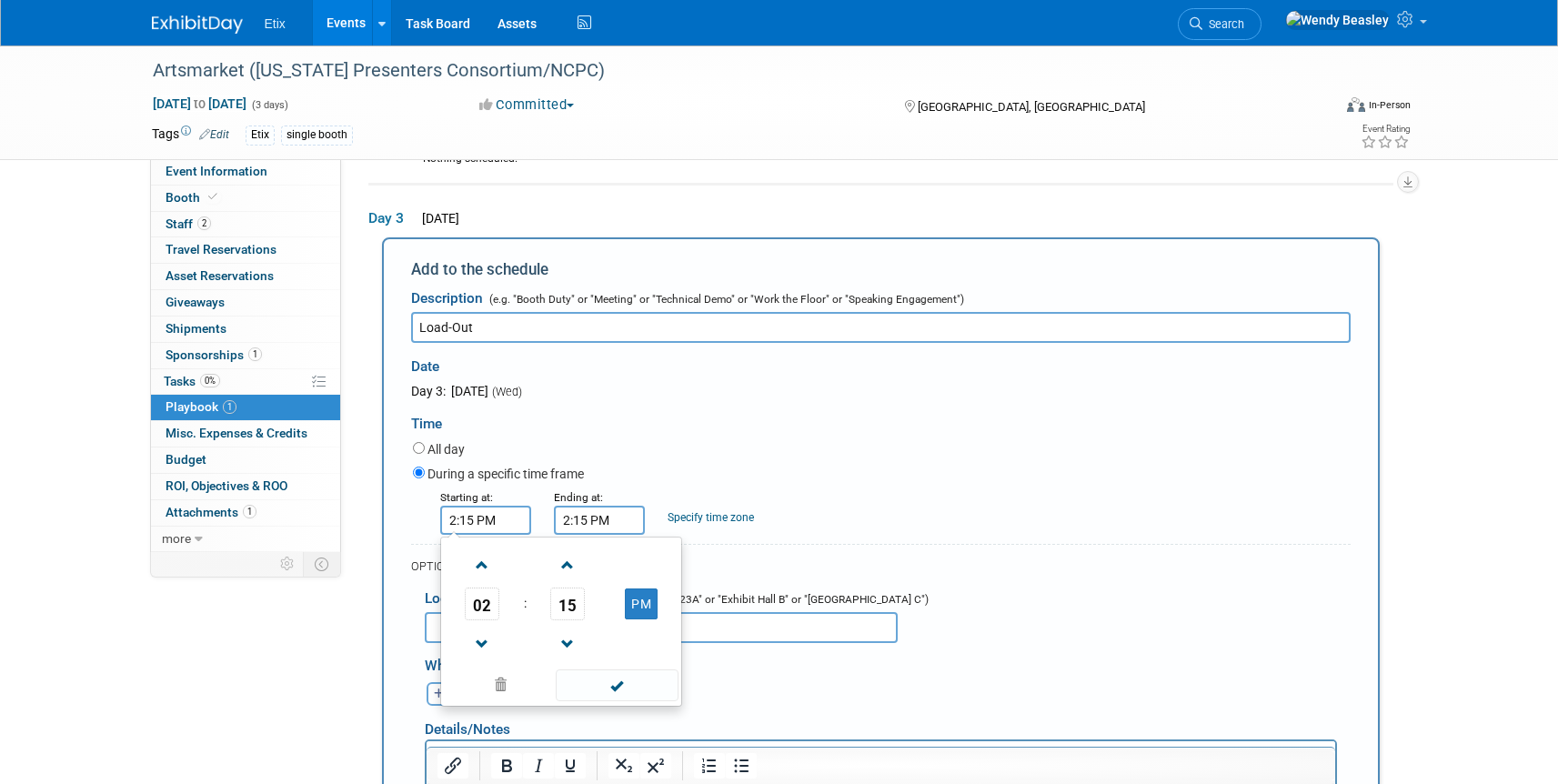
click at [608, 505] on input "2:15 PM" at bounding box center [600, 519] width 91 height 29
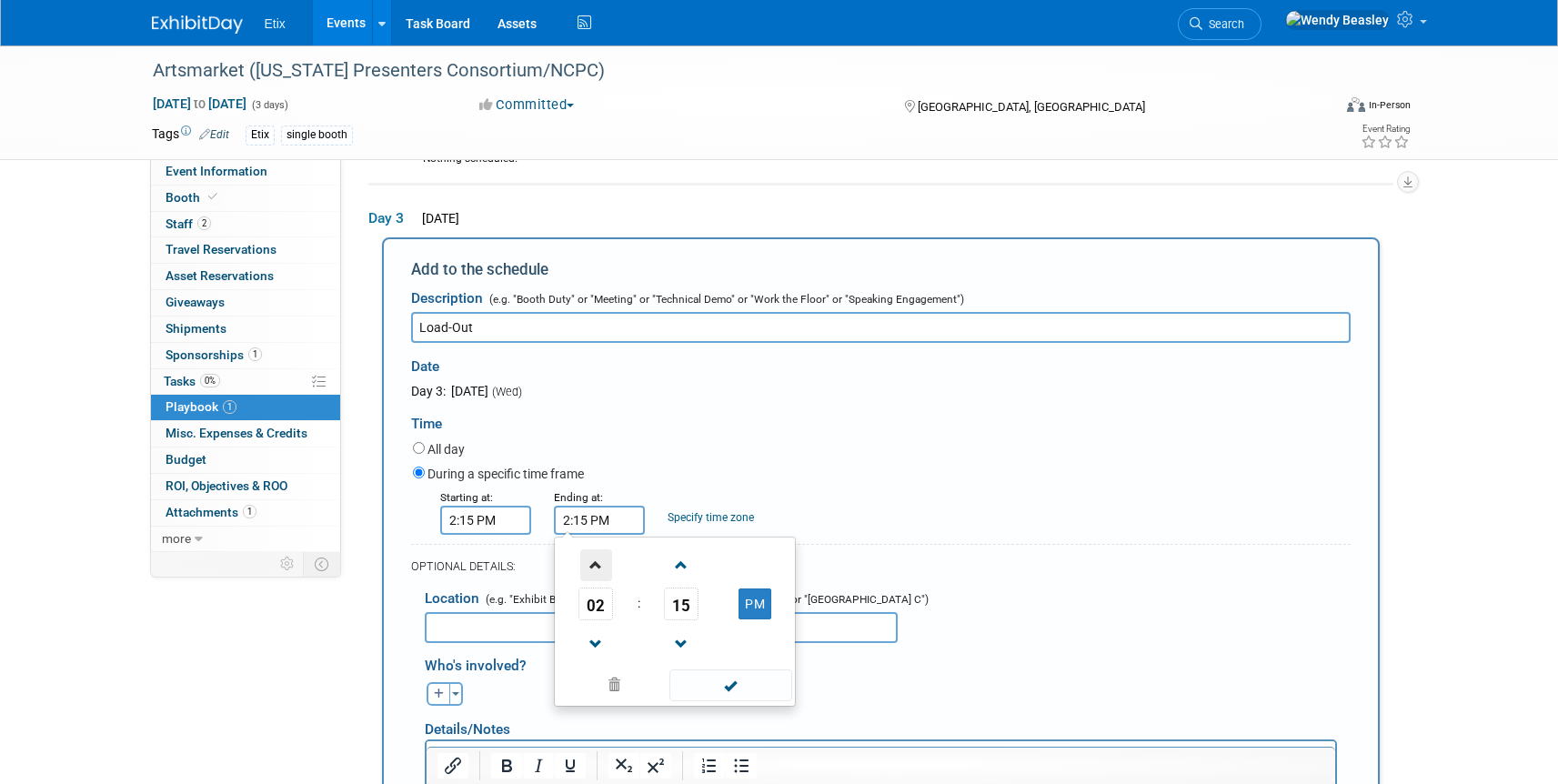
click at [597, 549] on span at bounding box center [596, 565] width 32 height 32
type input "5:15 PM"
click at [743, 669] on span at bounding box center [731, 685] width 123 height 32
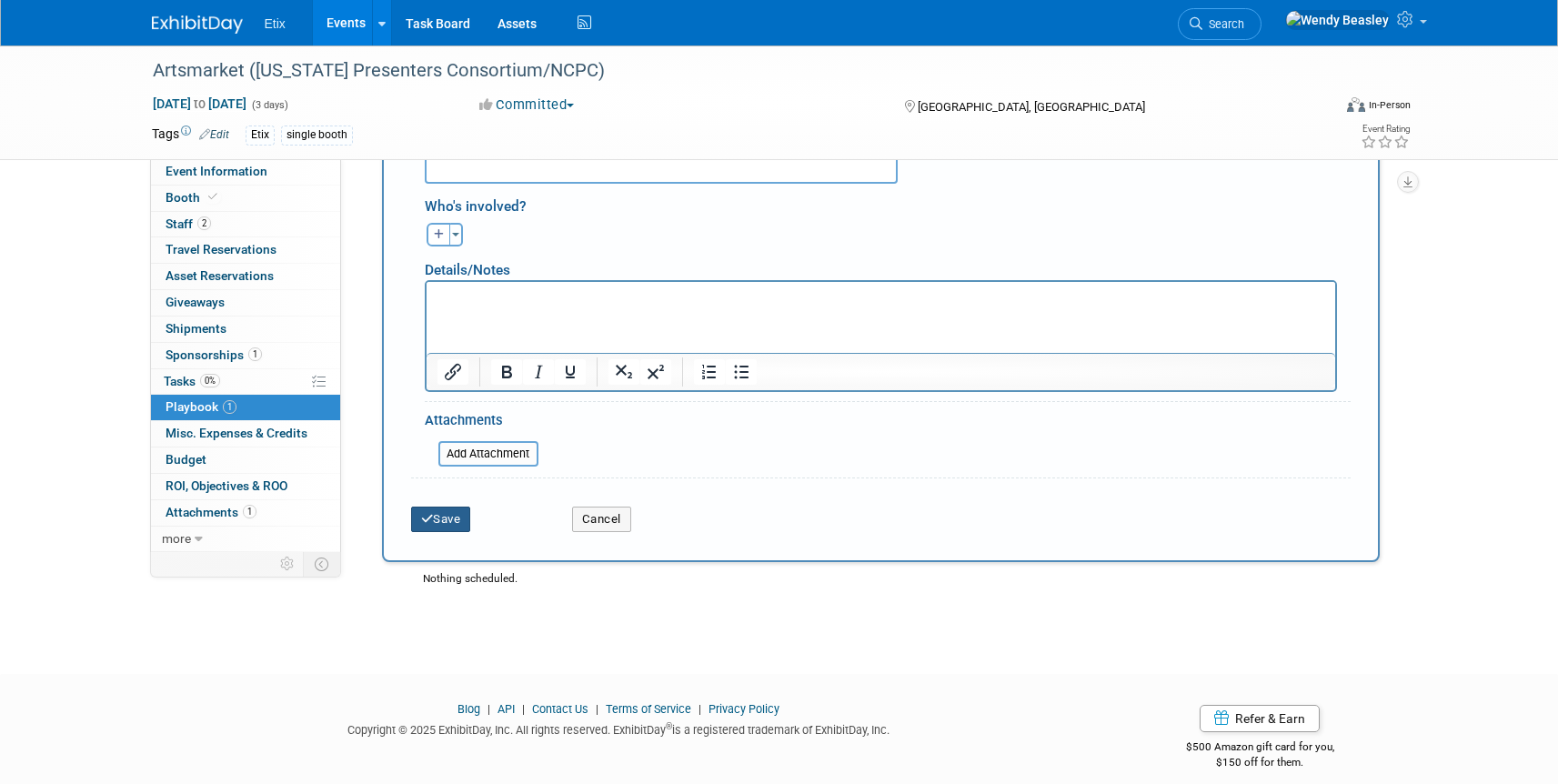
click at [443, 506] on button "Save" at bounding box center [441, 518] width 60 height 25
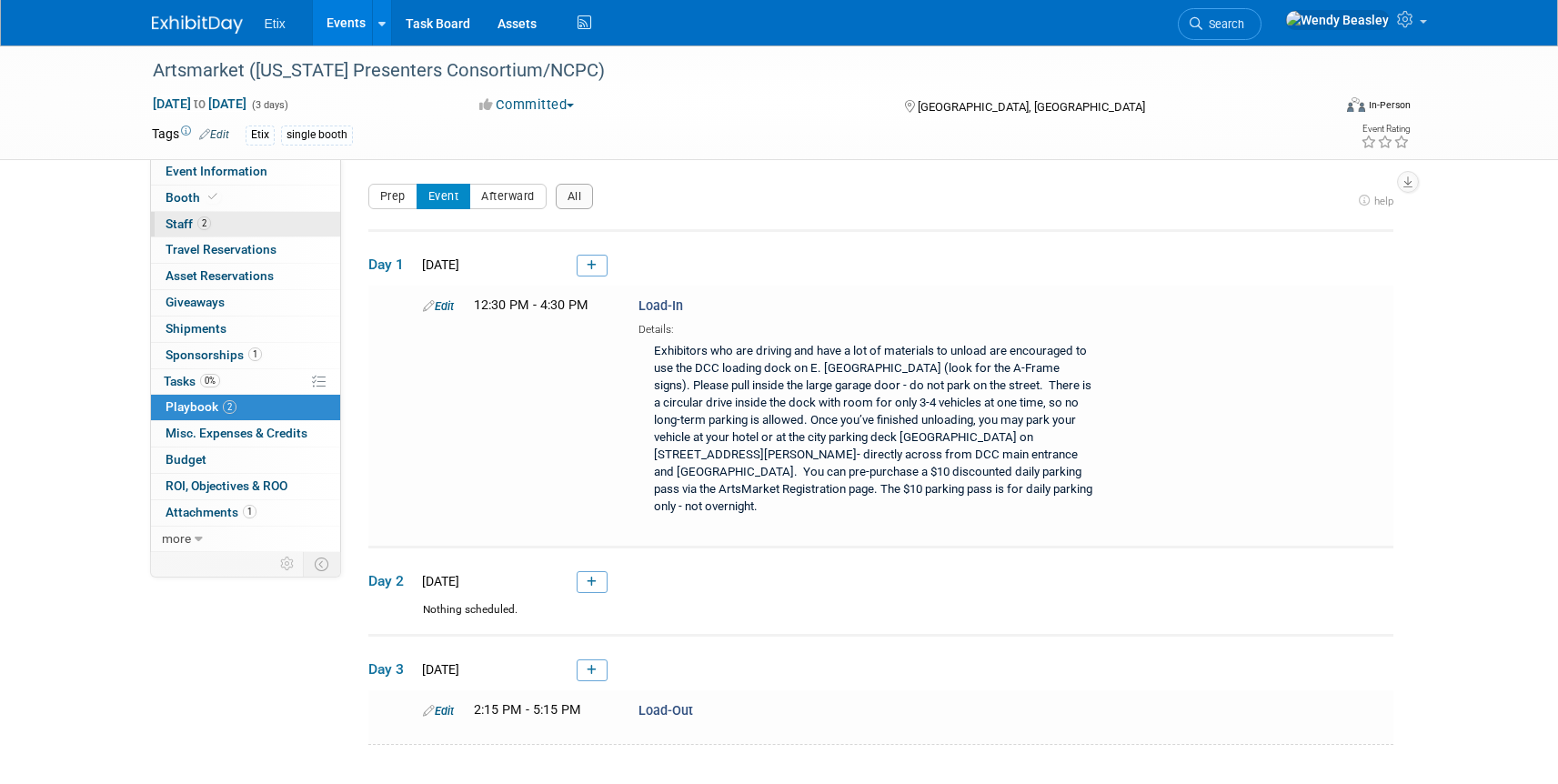
click at [241, 221] on link "2 Staff 2" at bounding box center [245, 224] width 189 height 25
